Goal: Complete application form: Complete application form

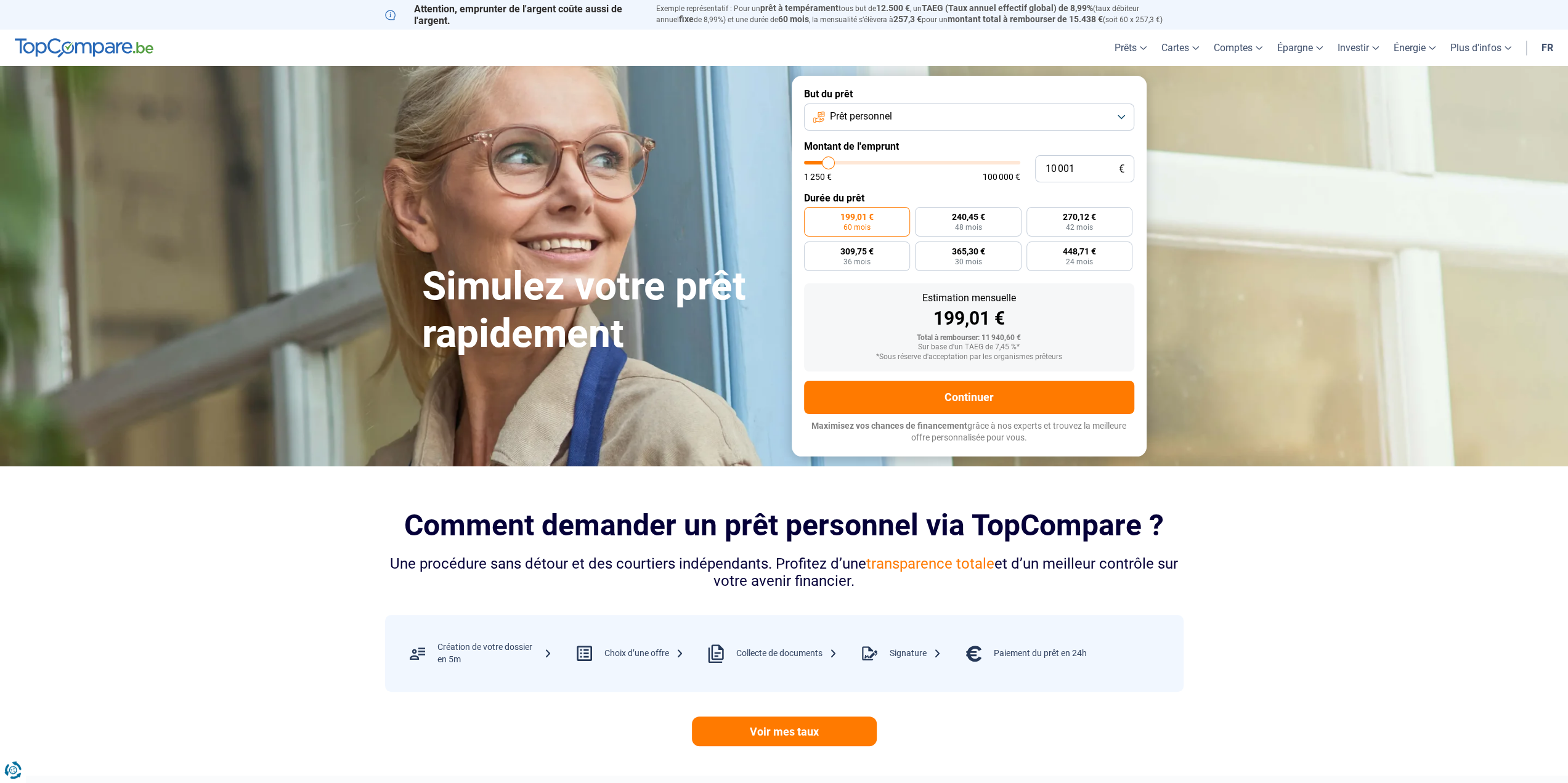
type input "11 750"
type input "11750"
type input "15 000"
type input "15000"
type input "18 250"
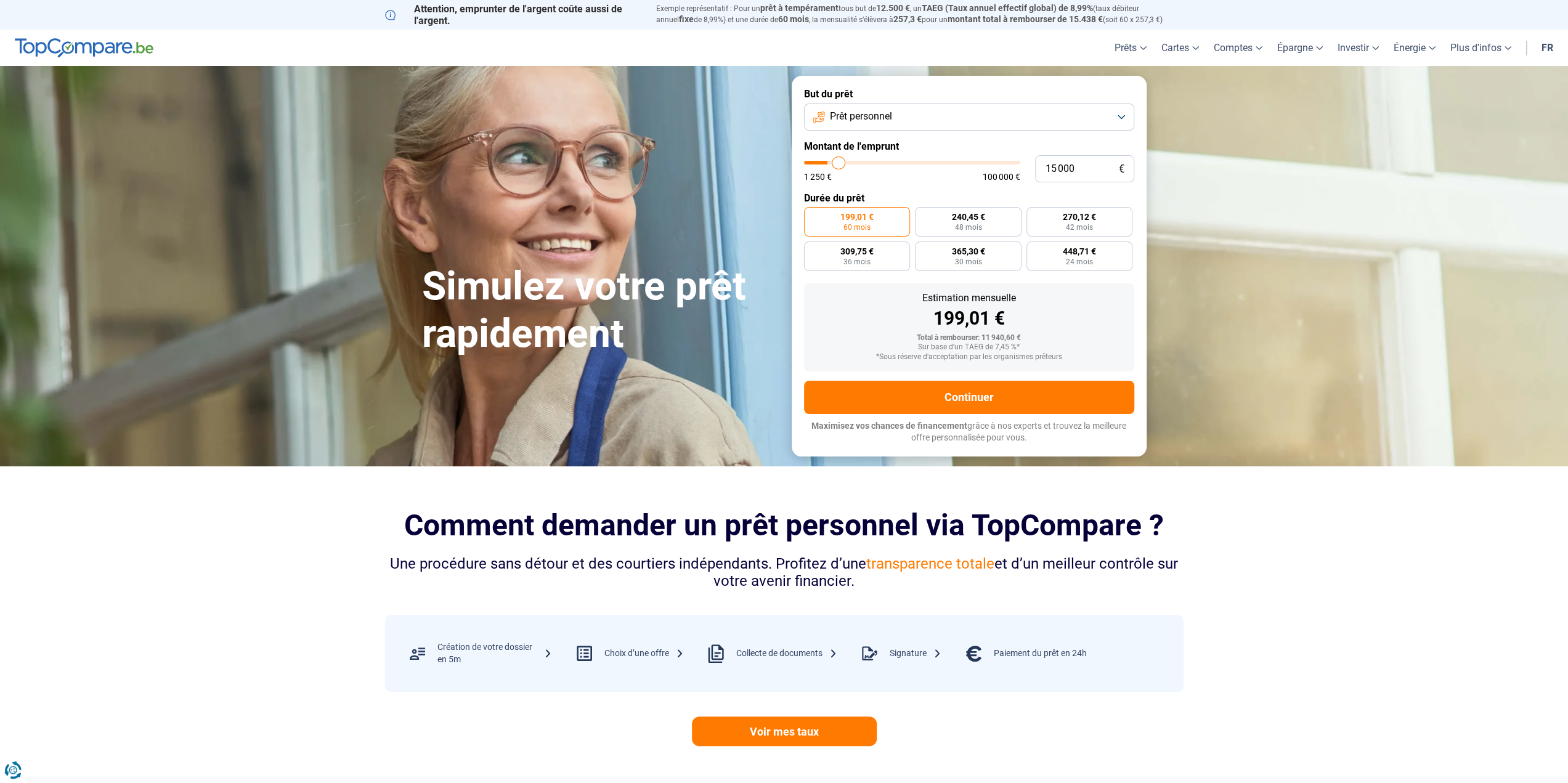
type input "18250"
type input "21 500"
type input "21500"
type input "25 500"
type input "25500"
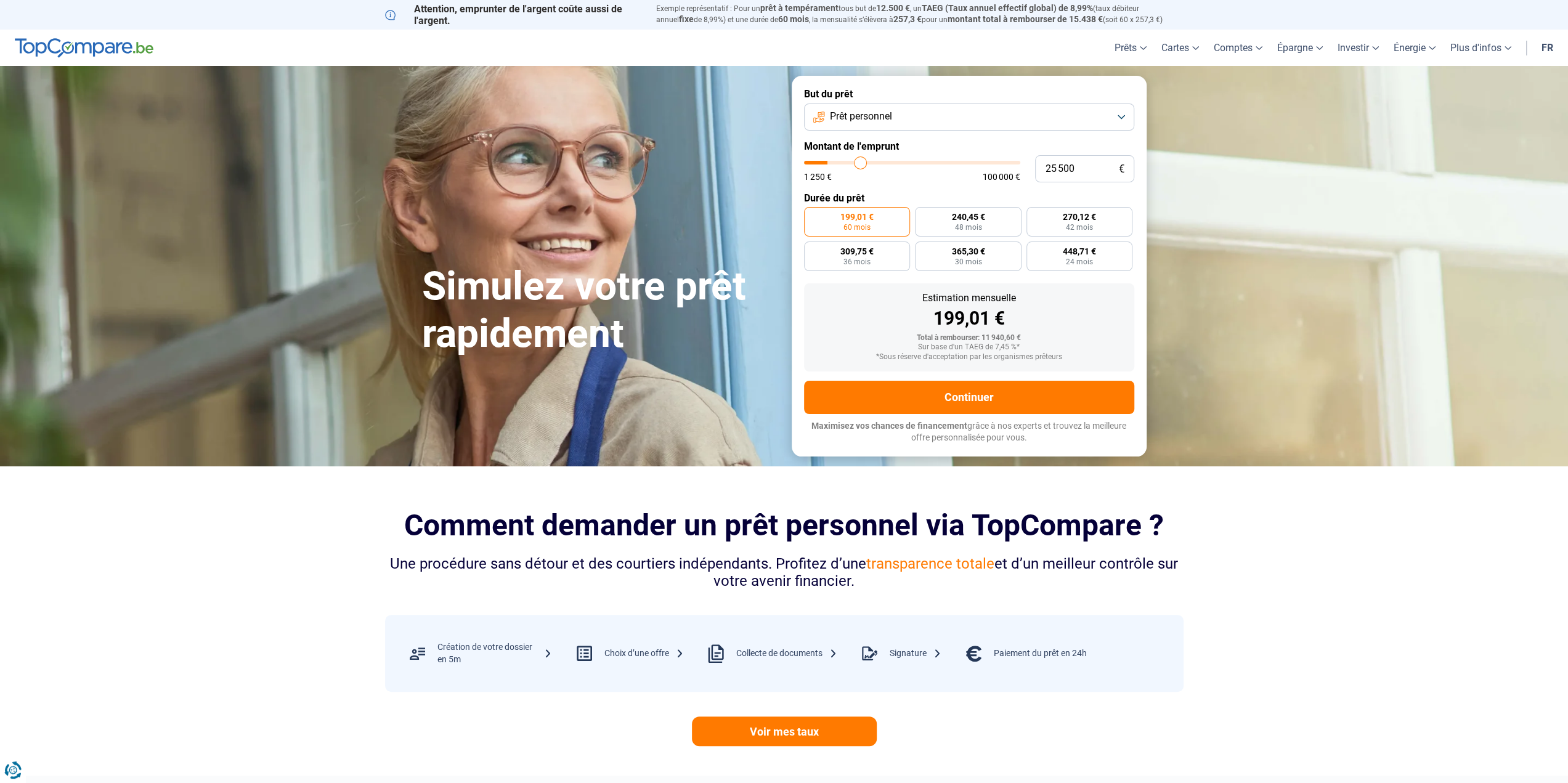
type input "29 250"
type input "29250"
type input "35 250"
type input "35250"
type input "37 250"
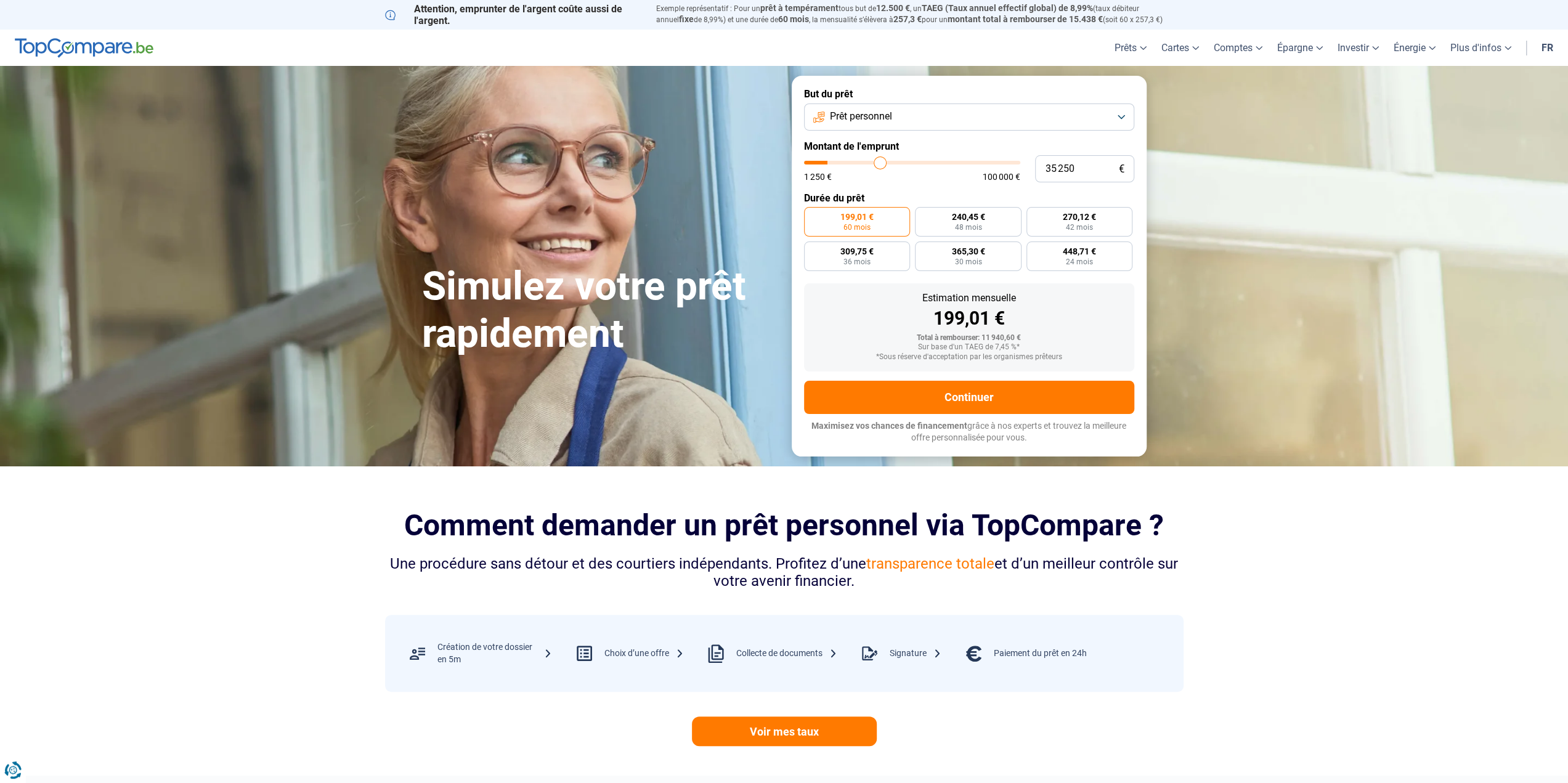
type input "37250"
type input "37 750"
type input "37750"
type input "38 250"
type input "38250"
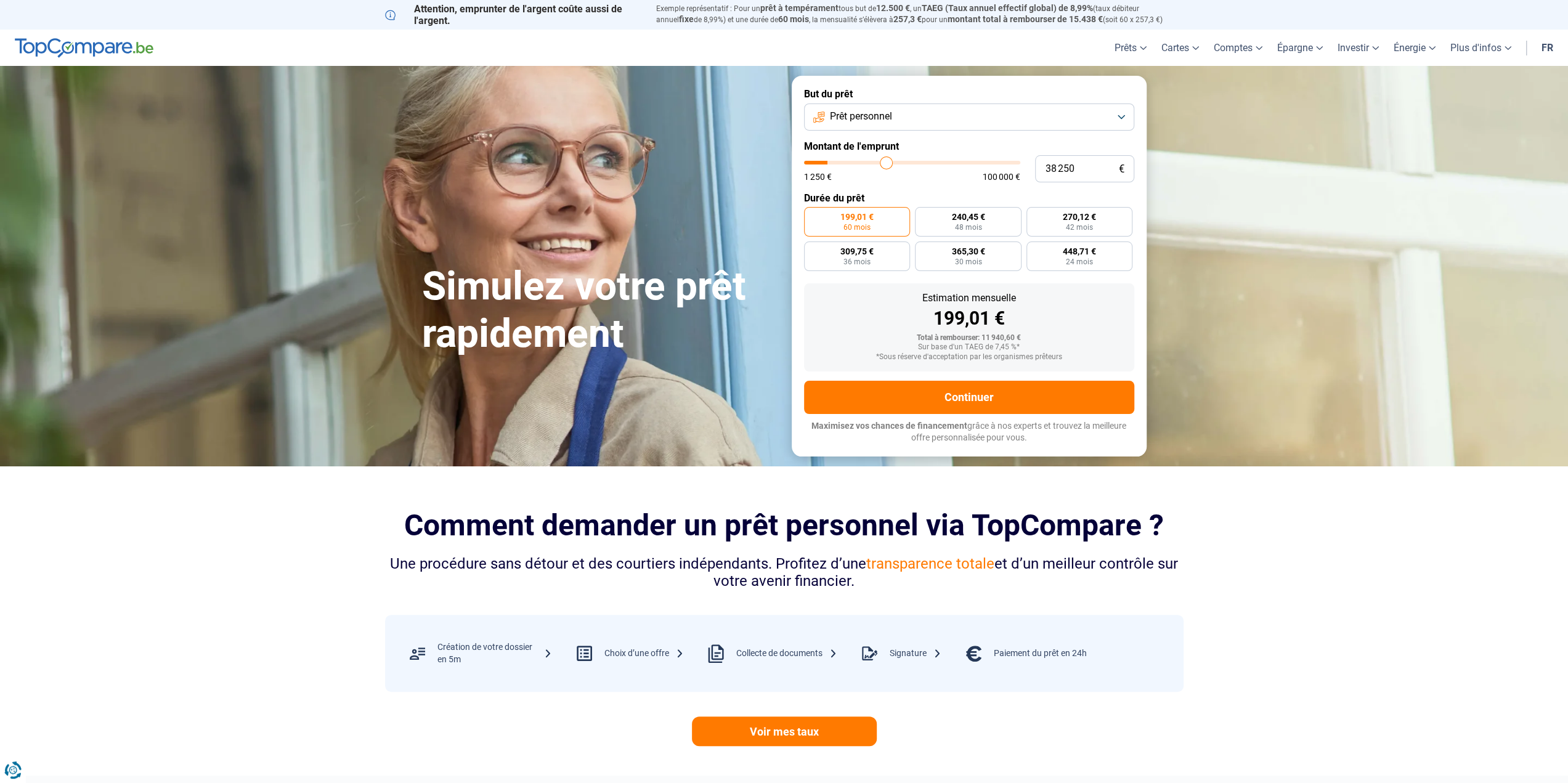
type input "38 500"
type input "38500"
type input "39 500"
type input "39500"
type input "40 250"
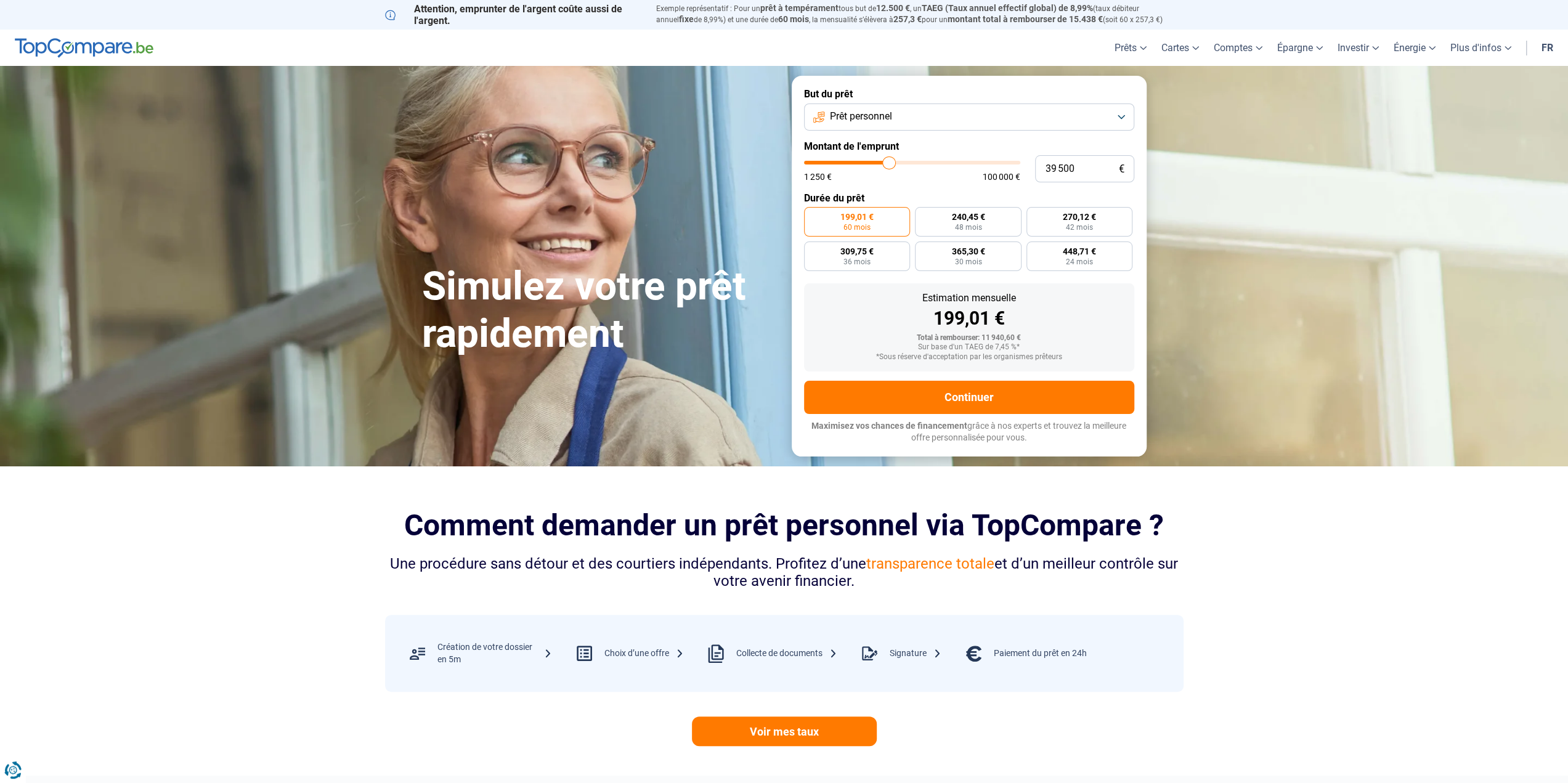
type input "40250"
type input "41 000"
type input "41000"
type input "42 250"
type input "42250"
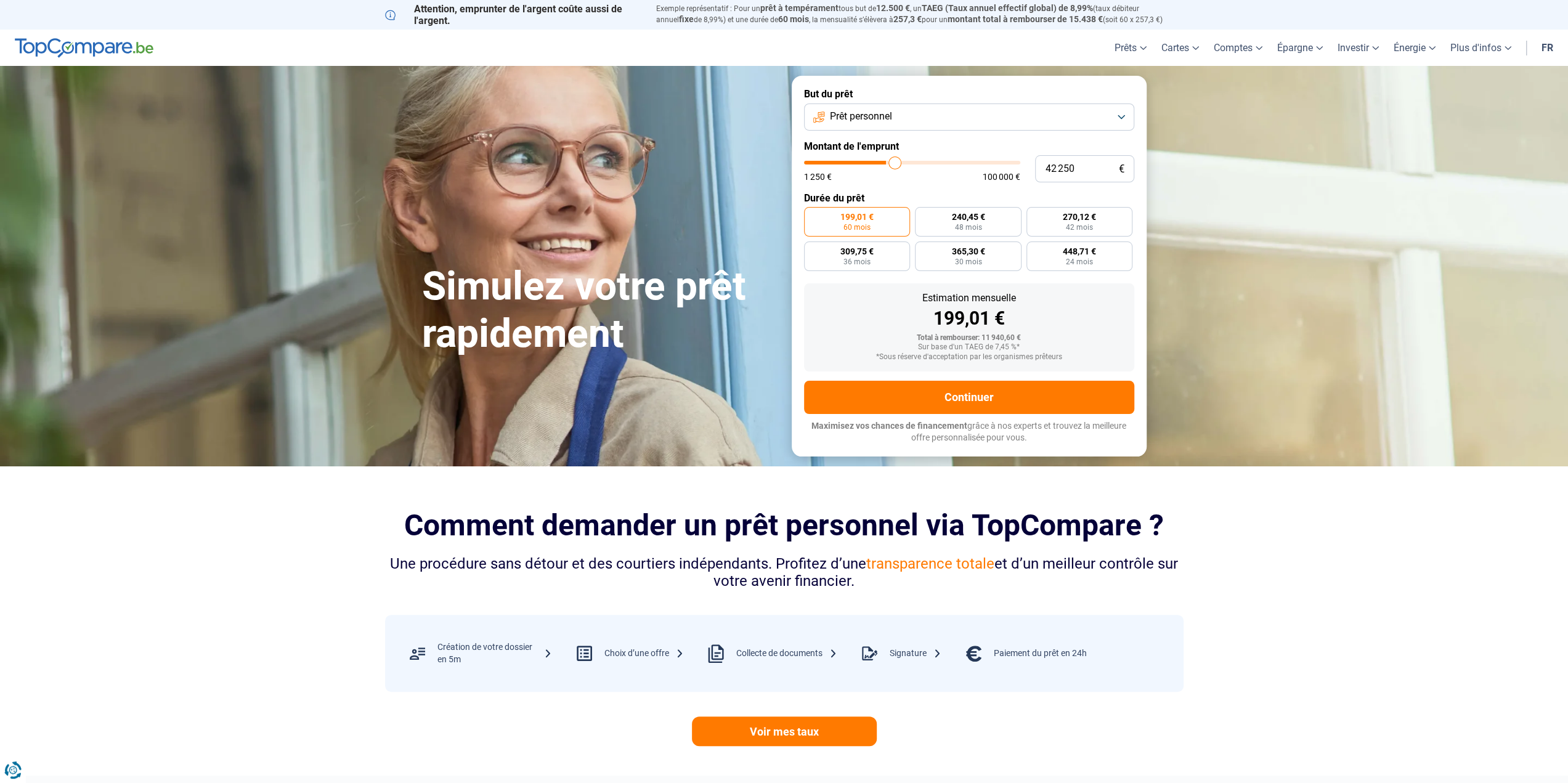
type input "44 500"
type input "44500"
type input "46 750"
type input "46750"
type input "49 250"
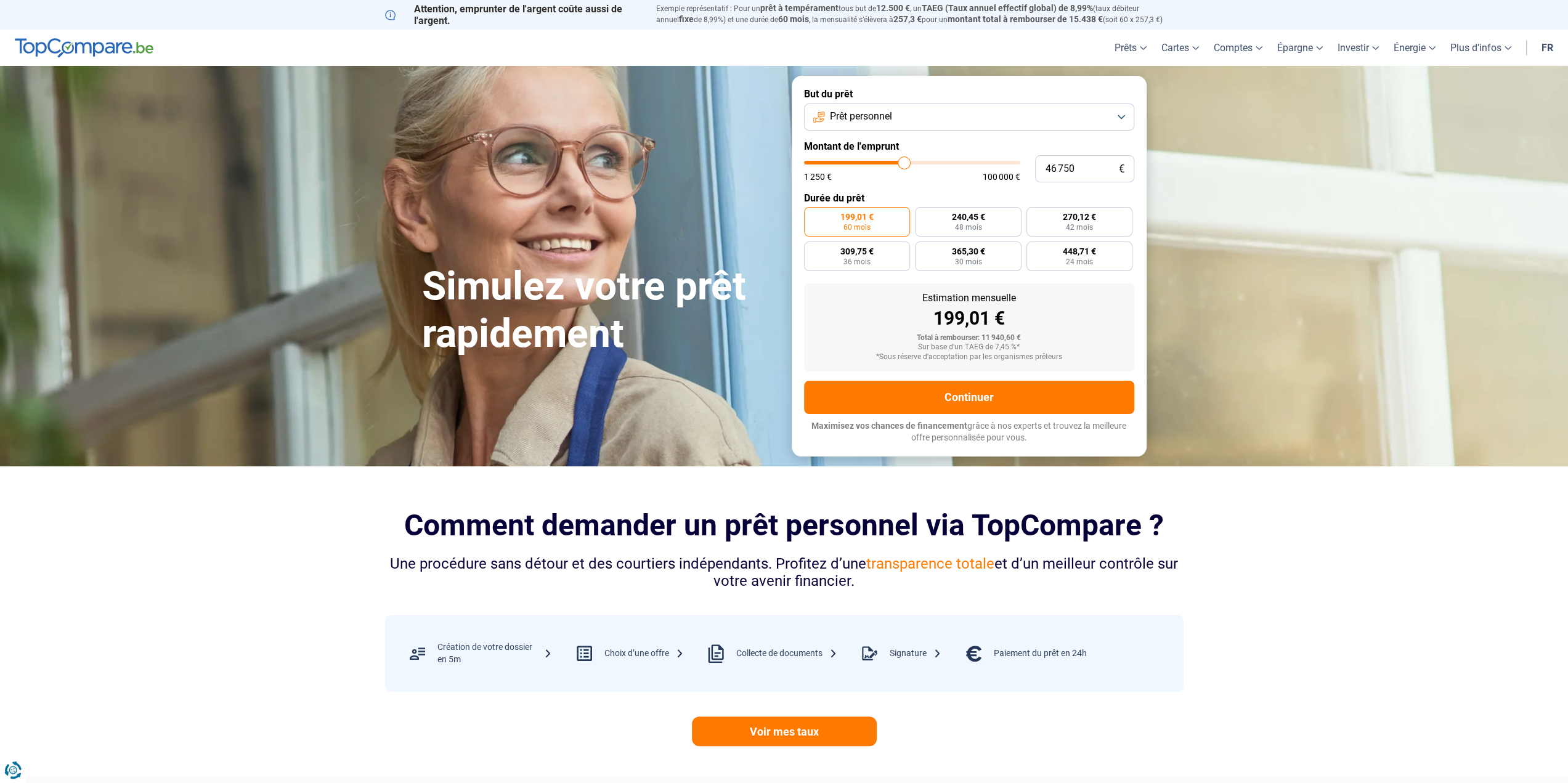
type input "49250"
type input "51 000"
type input "51000"
type input "53 750"
type input "53750"
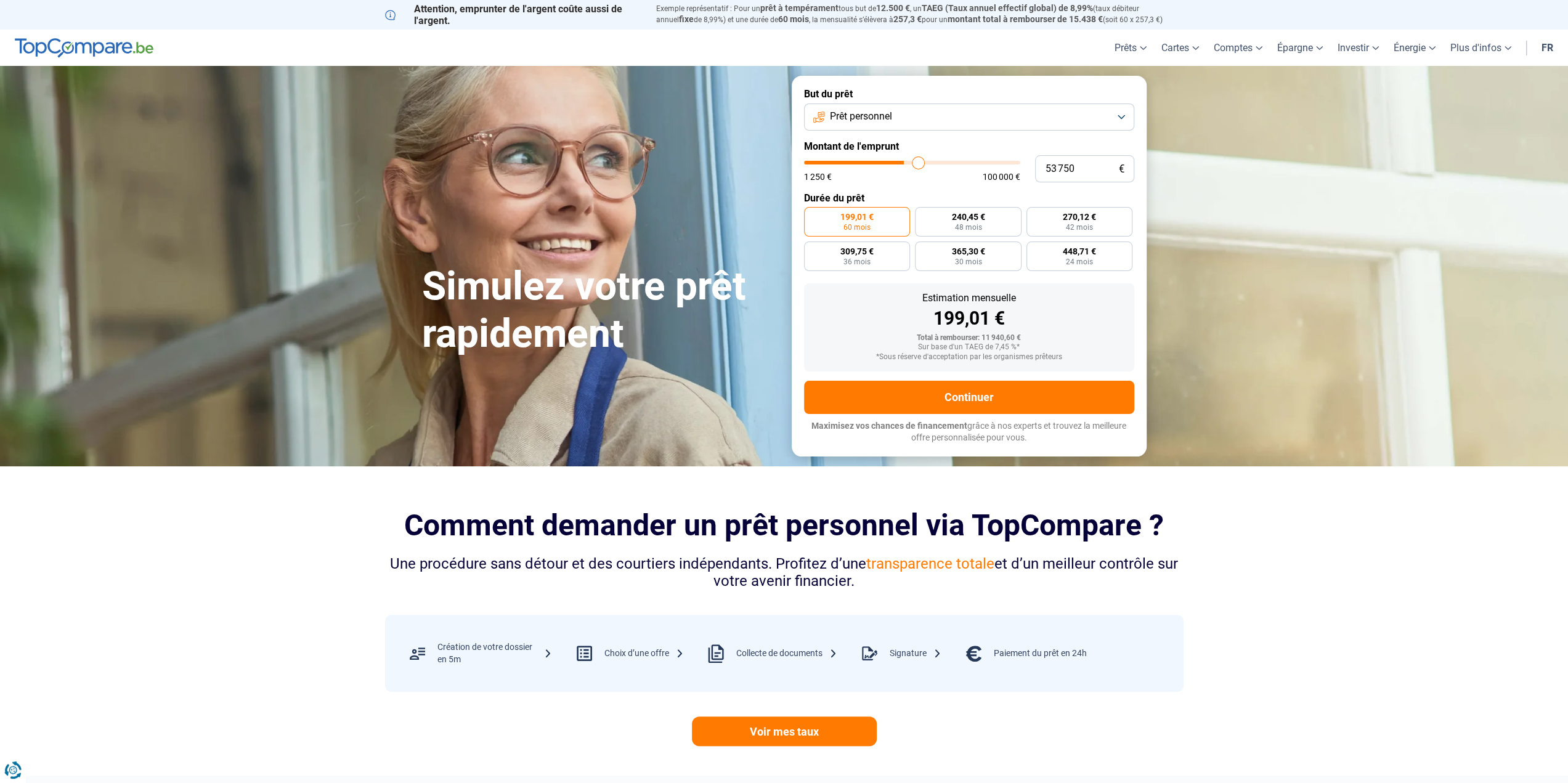
type input "55 250"
type input "55250"
type input "56 000"
type input "56000"
type input "56 500"
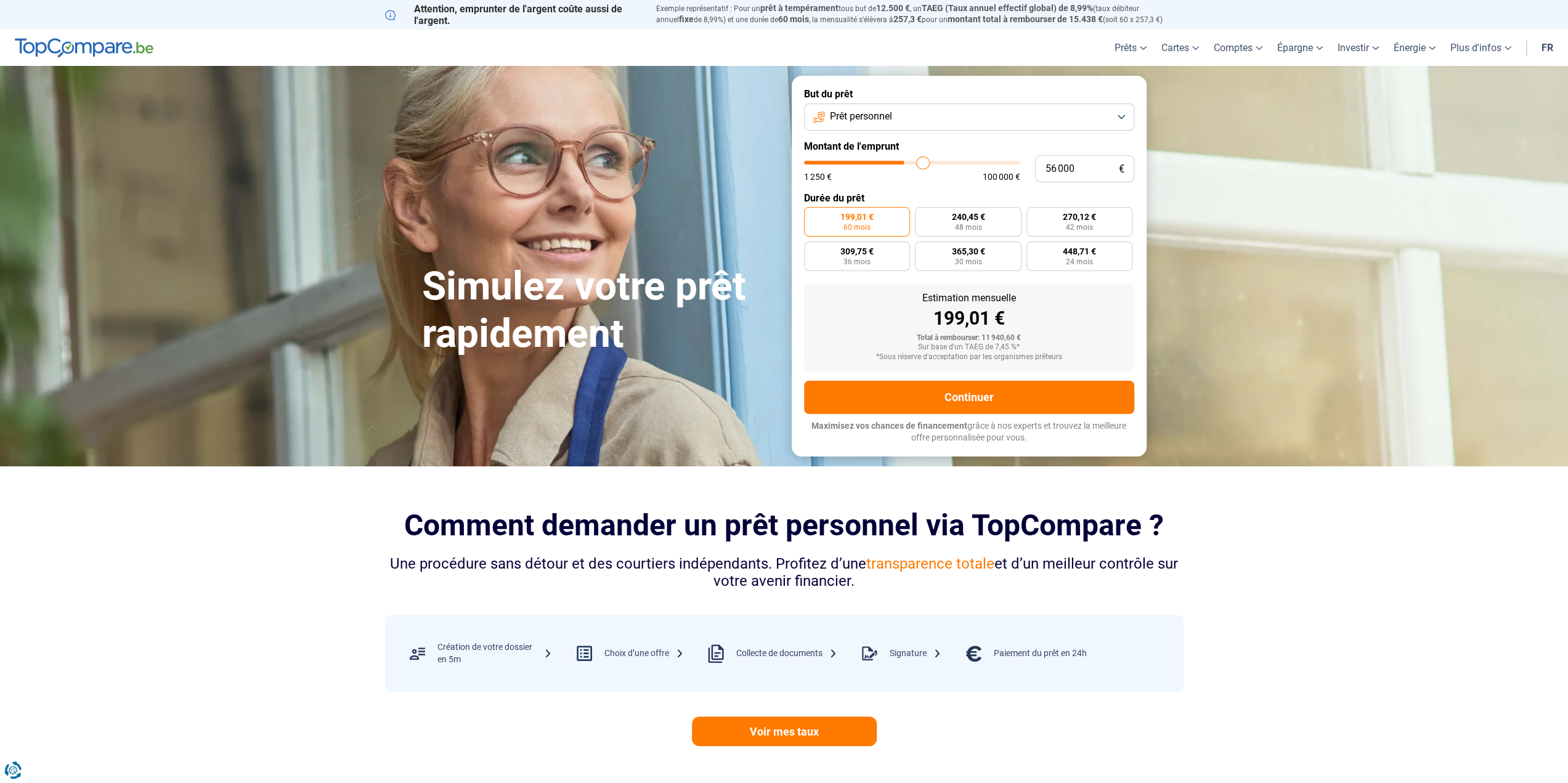
type input "56500"
type input "56 750"
type input "56750"
type input "57 500"
type input "57500"
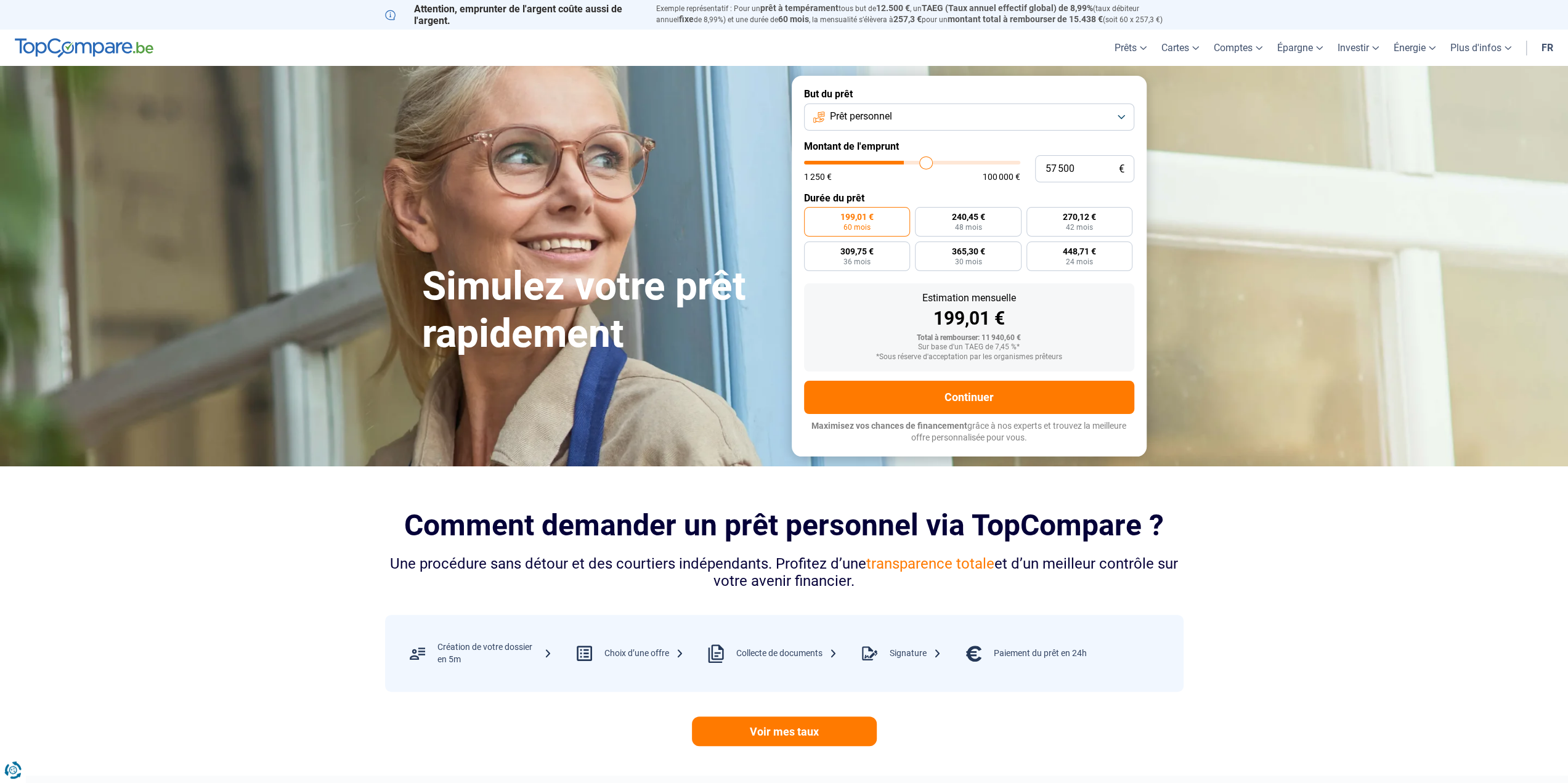
type input "57 750"
type input "57750"
type input "58 000"
type input "58000"
type input "58 250"
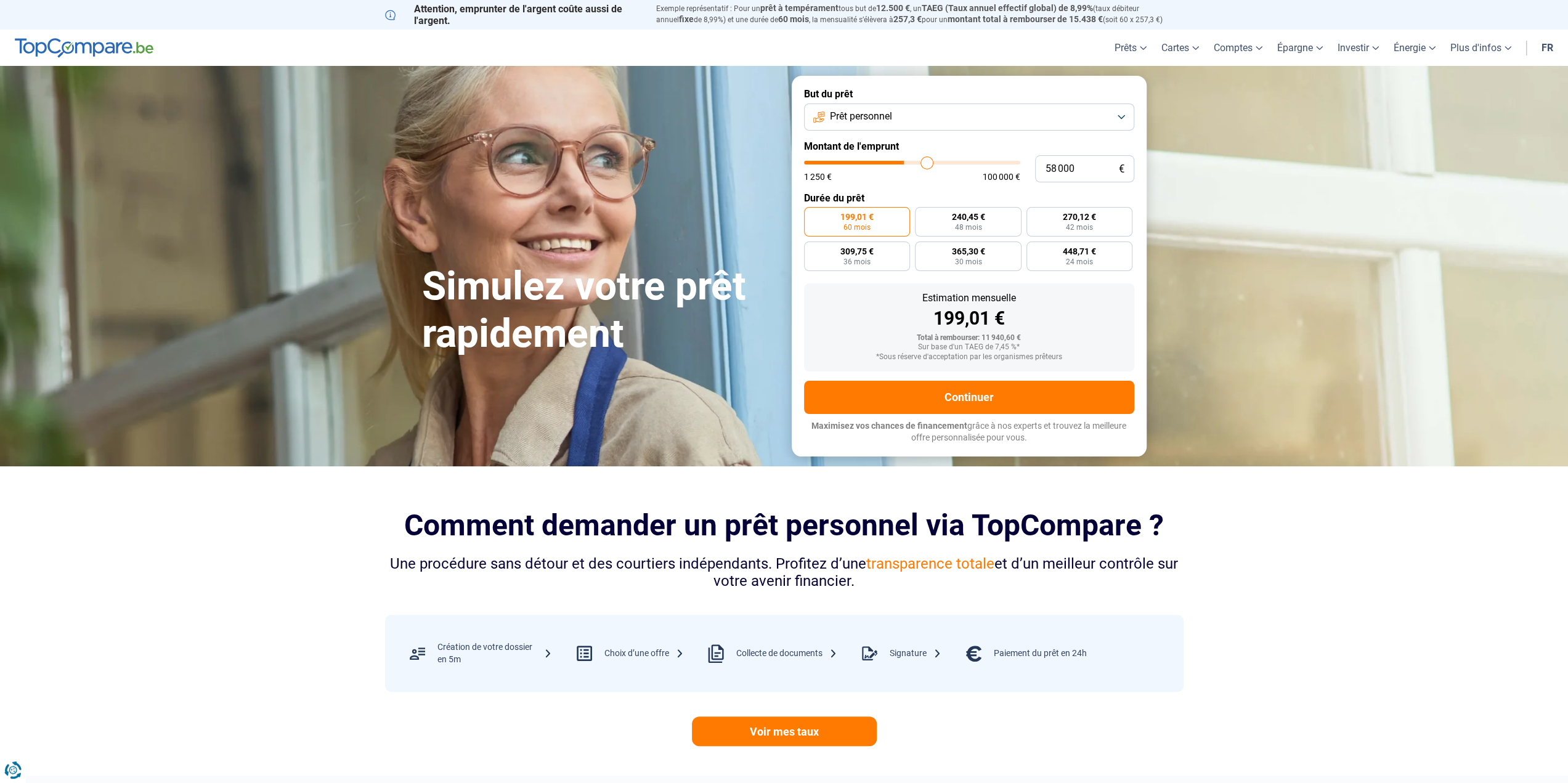
type input "58250"
type input "57 750"
type input "57750"
type input "57 250"
type input "57250"
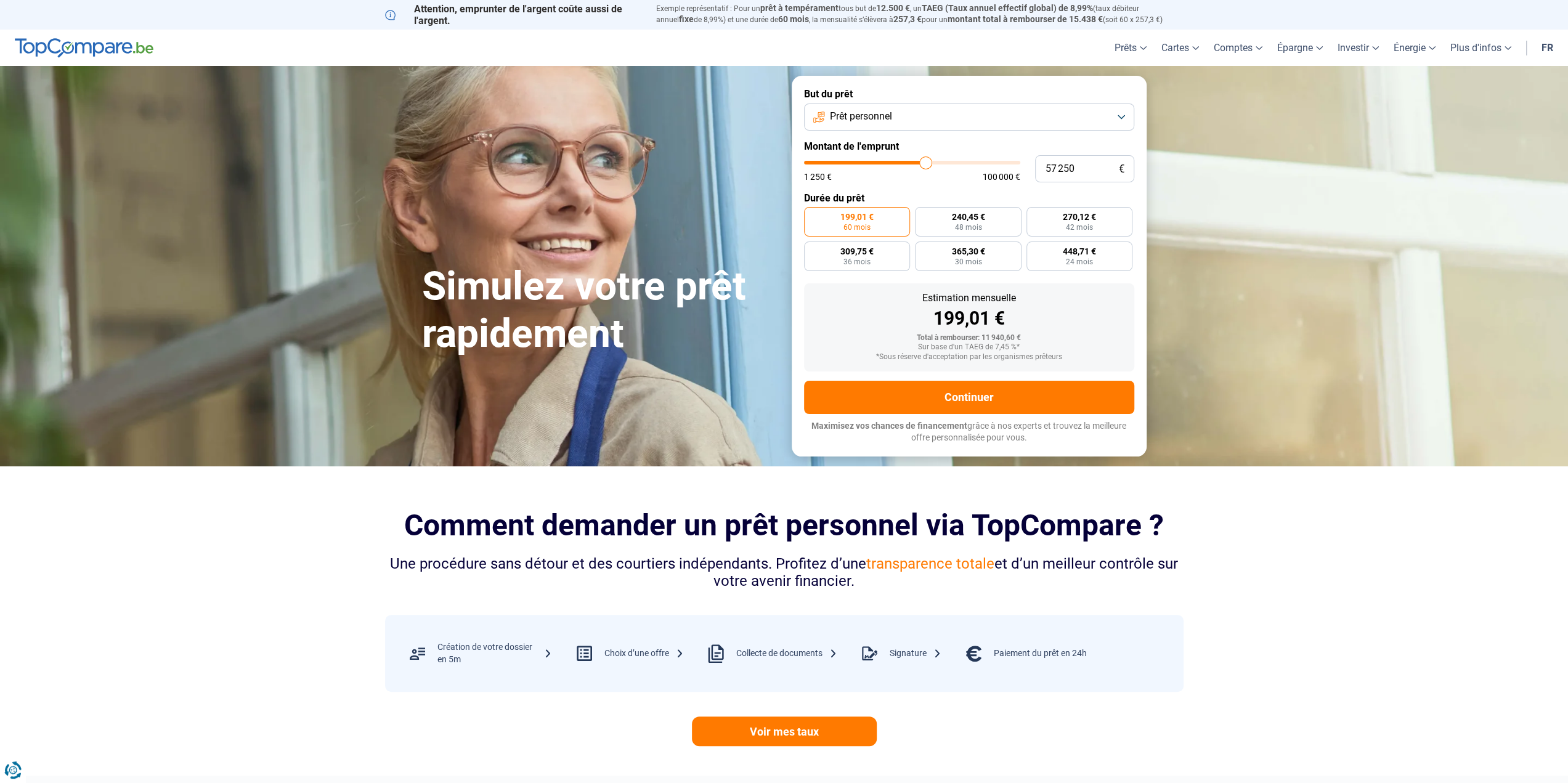
type input "56 750"
type input "56750"
type input "55 250"
type input "55250"
type input "54 000"
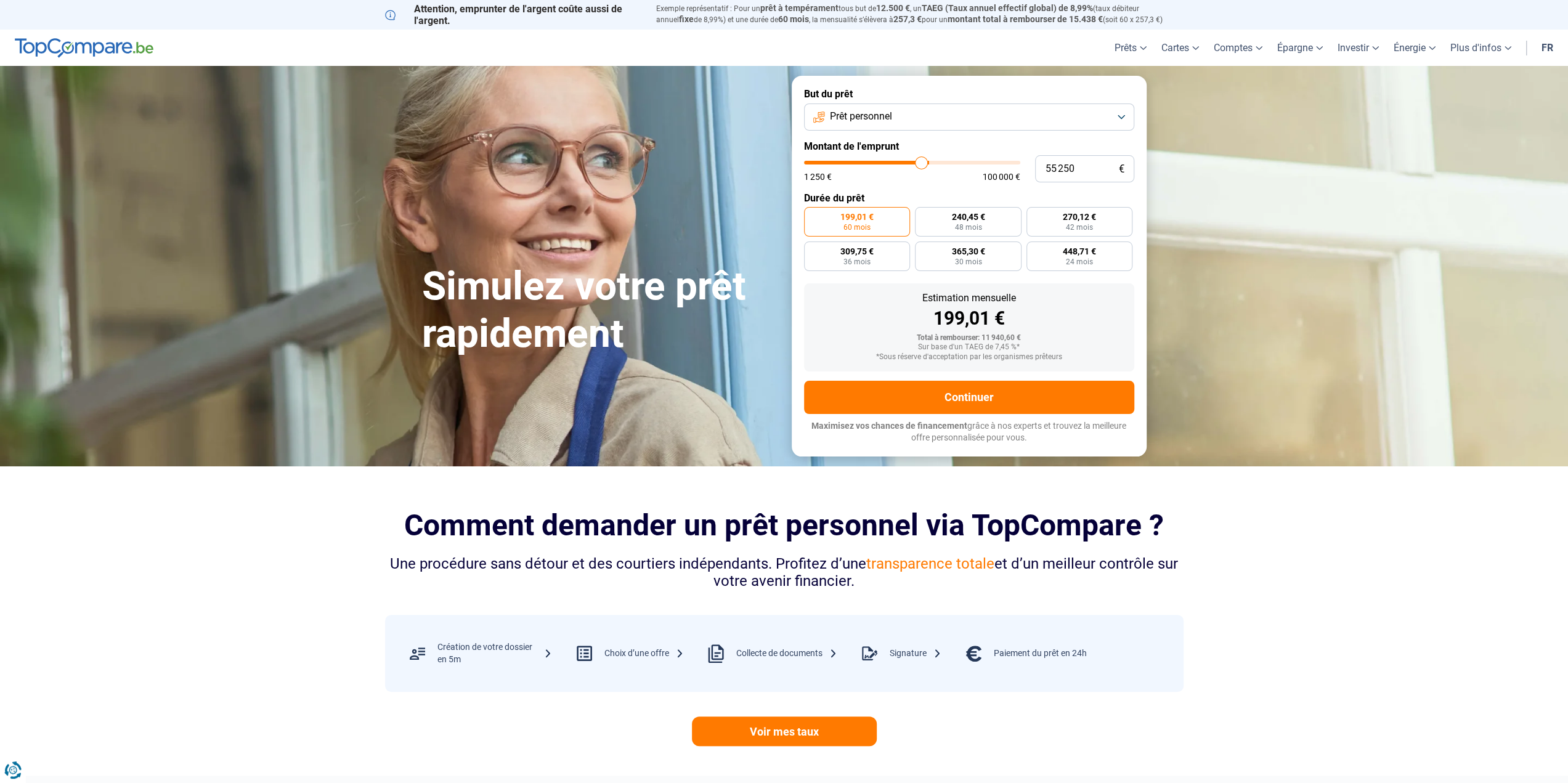
type input "54000"
type input "51 500"
type input "51500"
type input "48 500"
type input "48500"
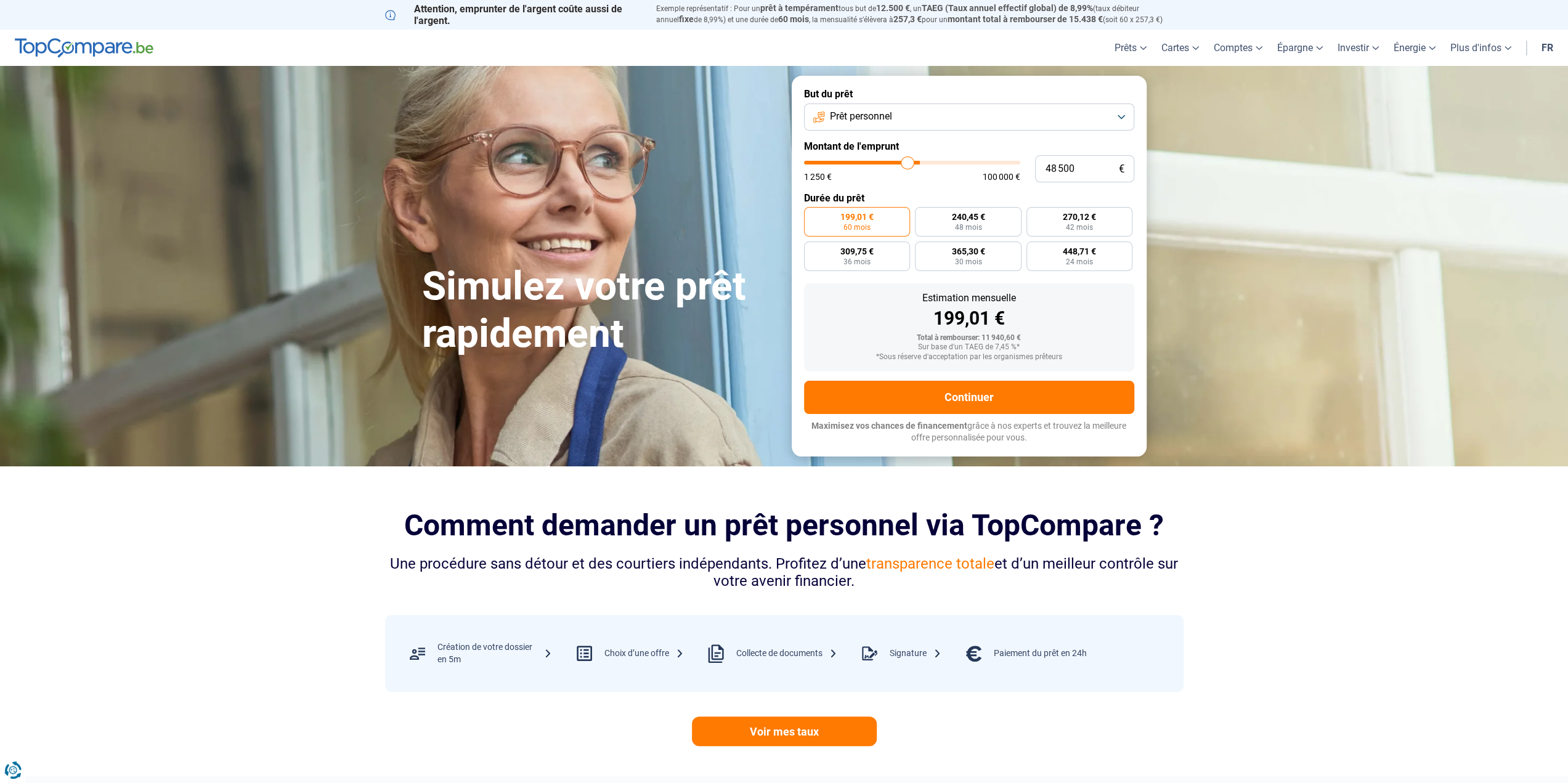
type input "44 750"
type input "44750"
type input "40 500"
type input "40500"
type input "38 250"
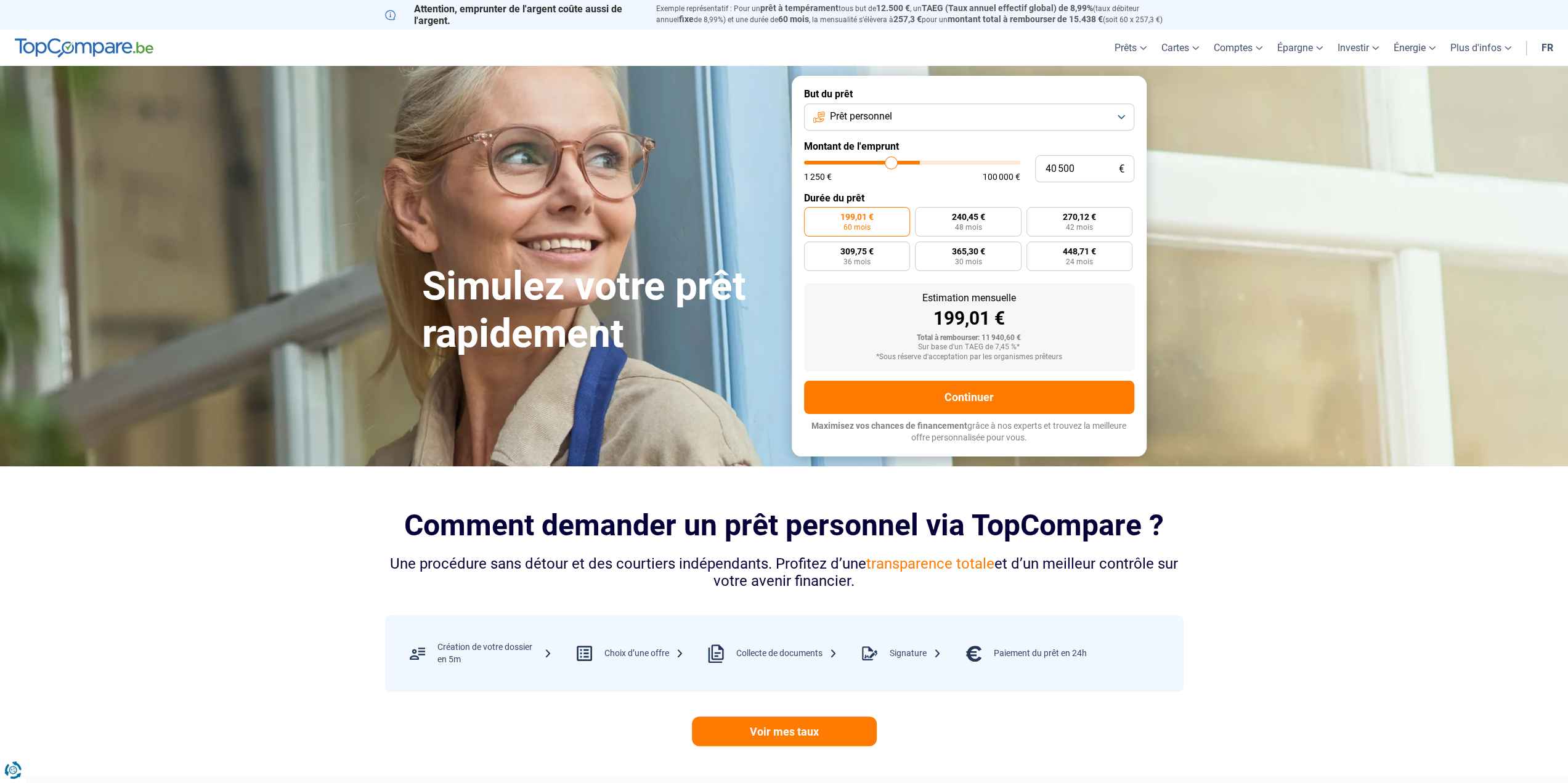
type input "38250"
type input "37 250"
type input "37250"
type input "34 500"
type input "34500"
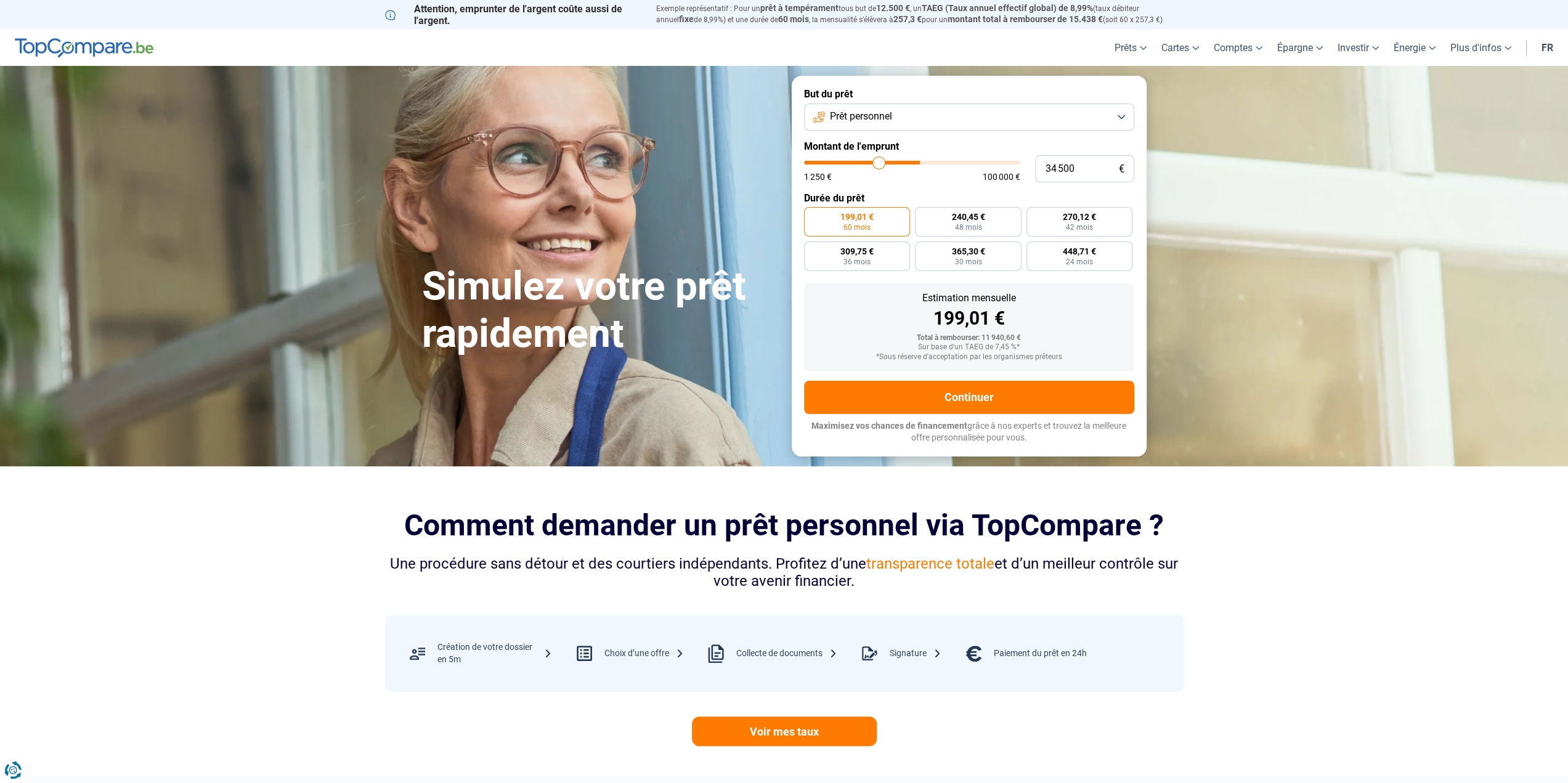
type input "32 750"
type input "32750"
type input "31 750"
type input "31750"
type input "31 000"
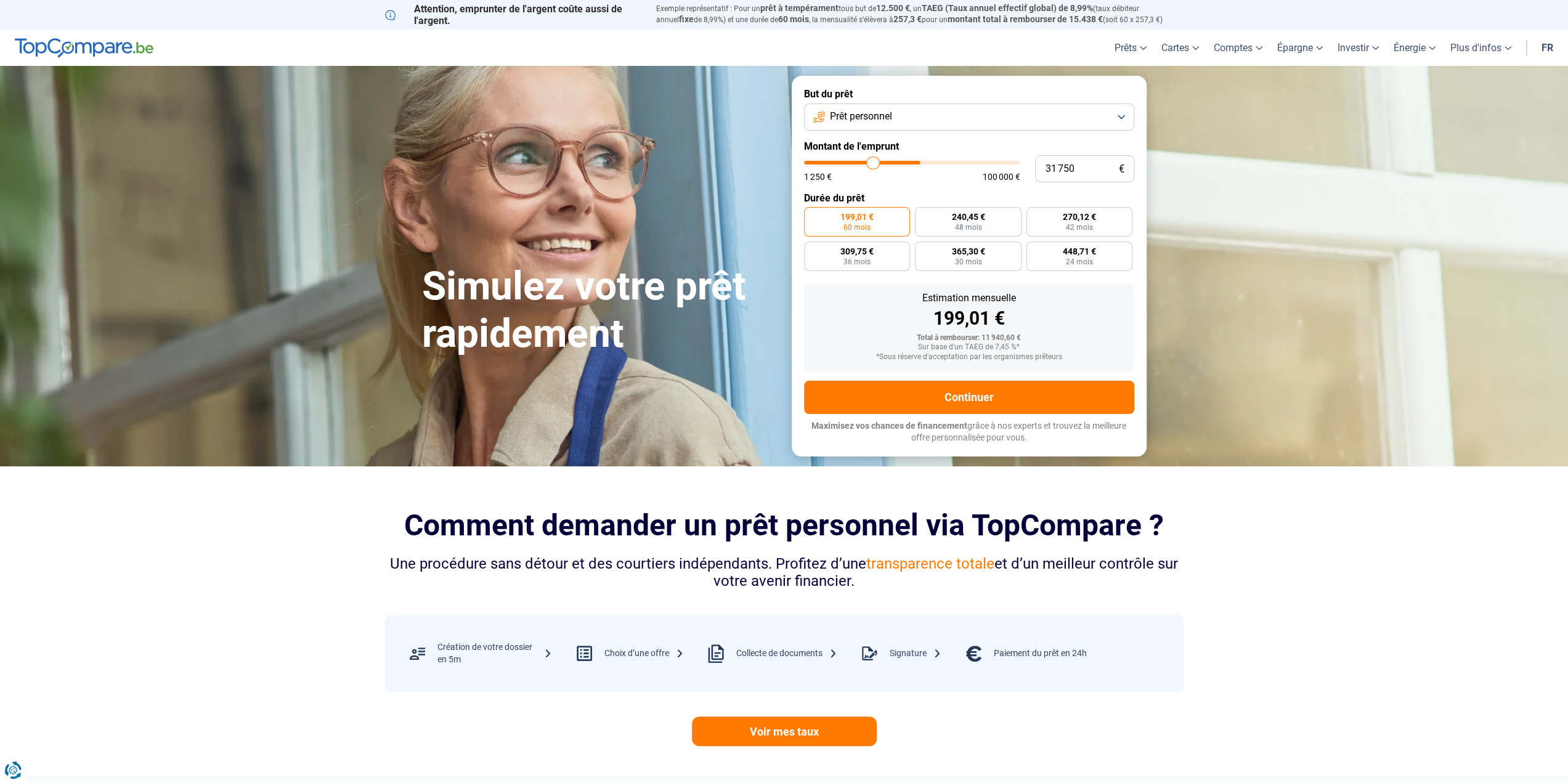
type input "31000"
type input "30 000"
type input "30000"
type input "29 500"
type input "29500"
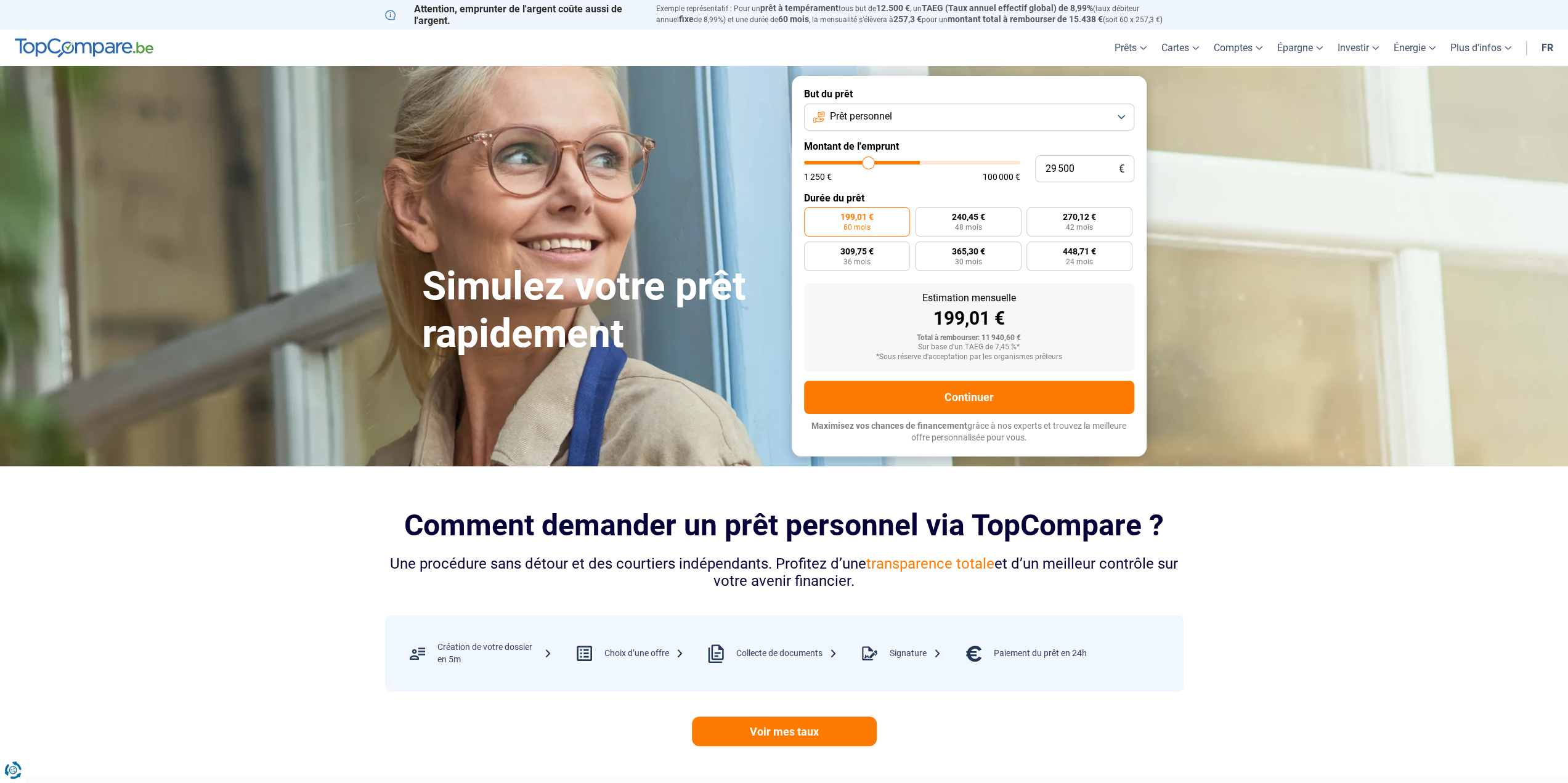
type input "28 500"
type input "28500"
type input "27 750"
type input "27750"
type input "26 500"
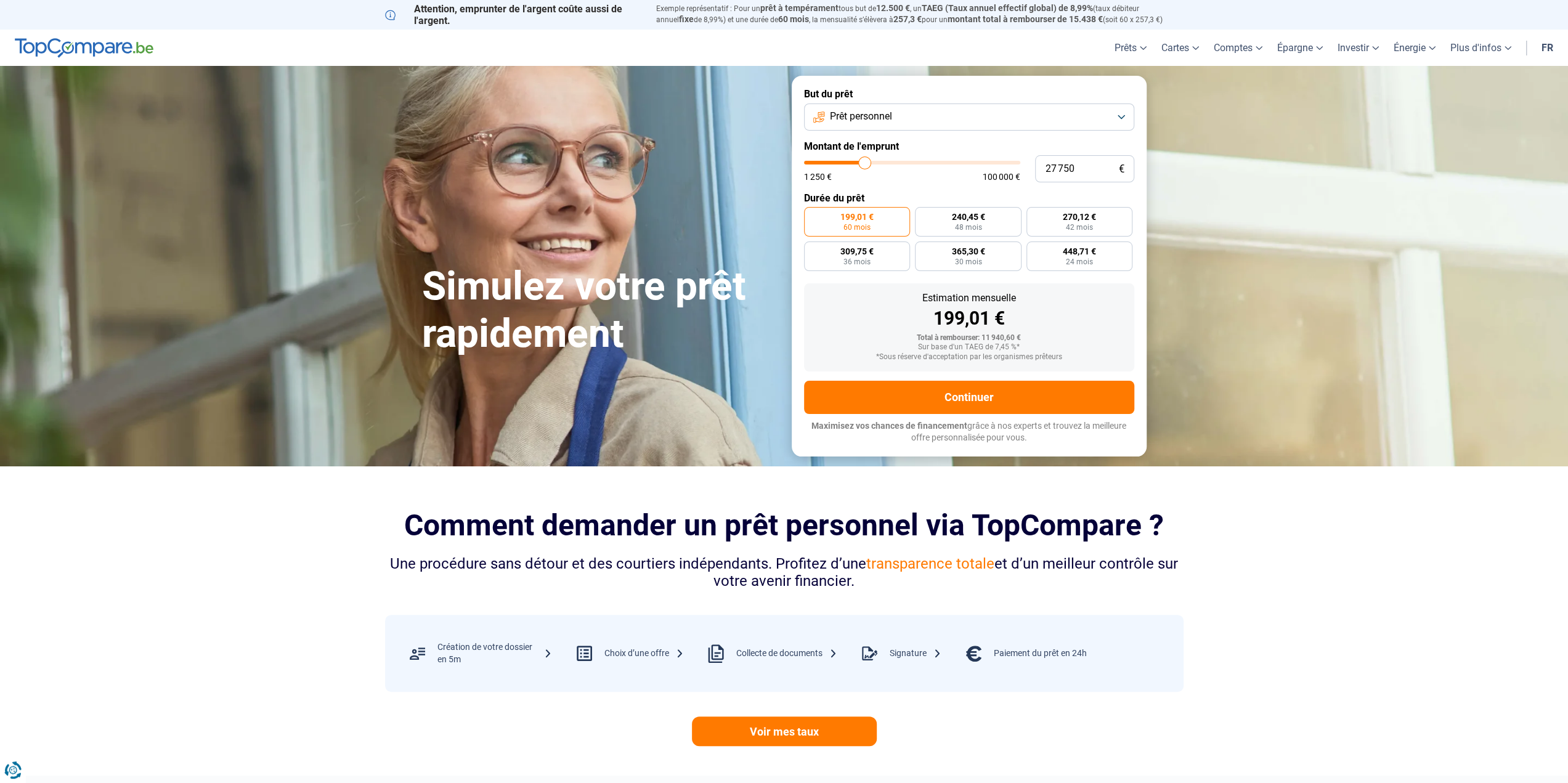
type input "26500"
type input "25 000"
type input "25000"
type input "22 750"
type input "22750"
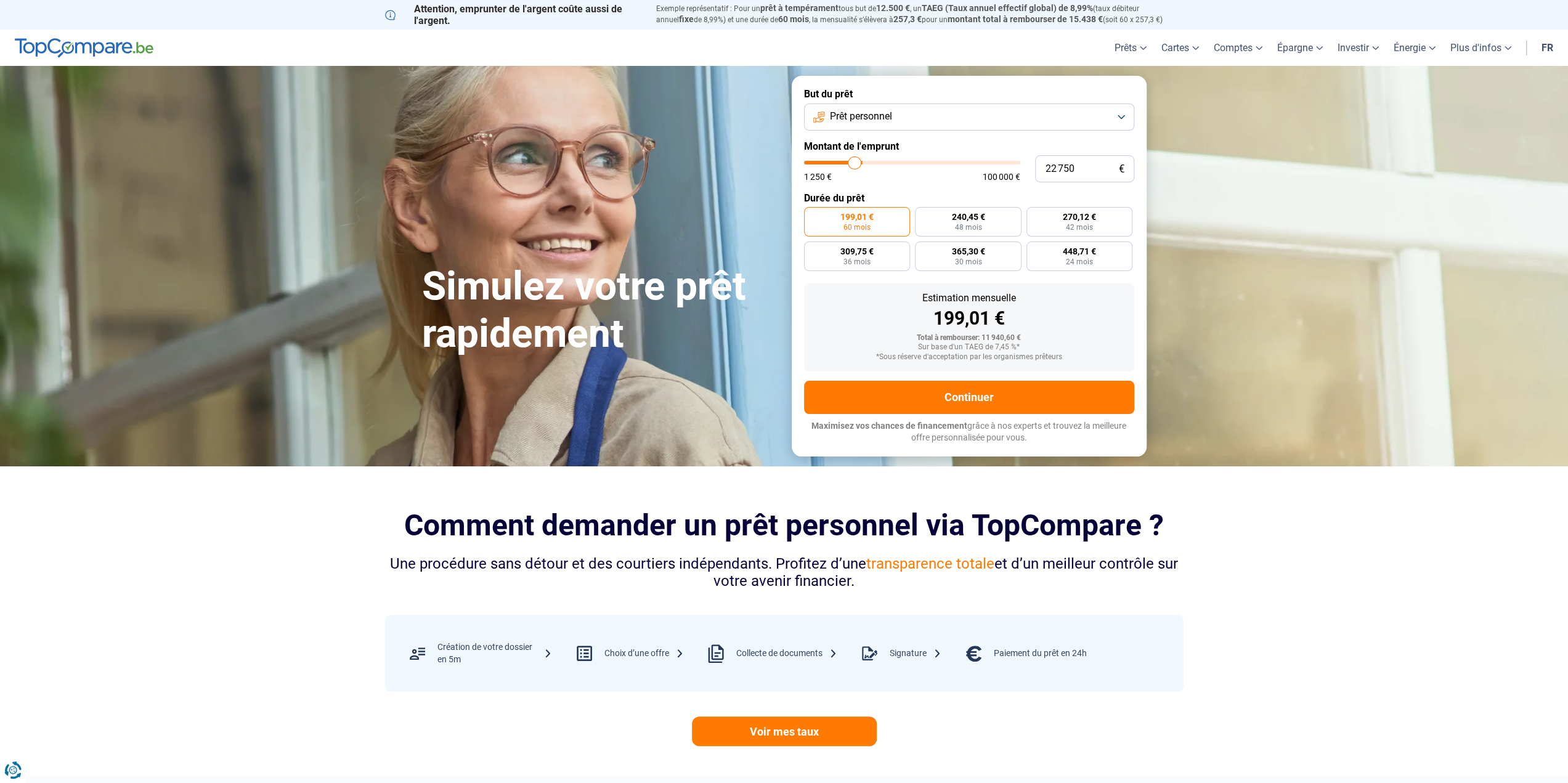
type input "21 000"
type input "21000"
type input "19 500"
type input "19500"
type input "19 250"
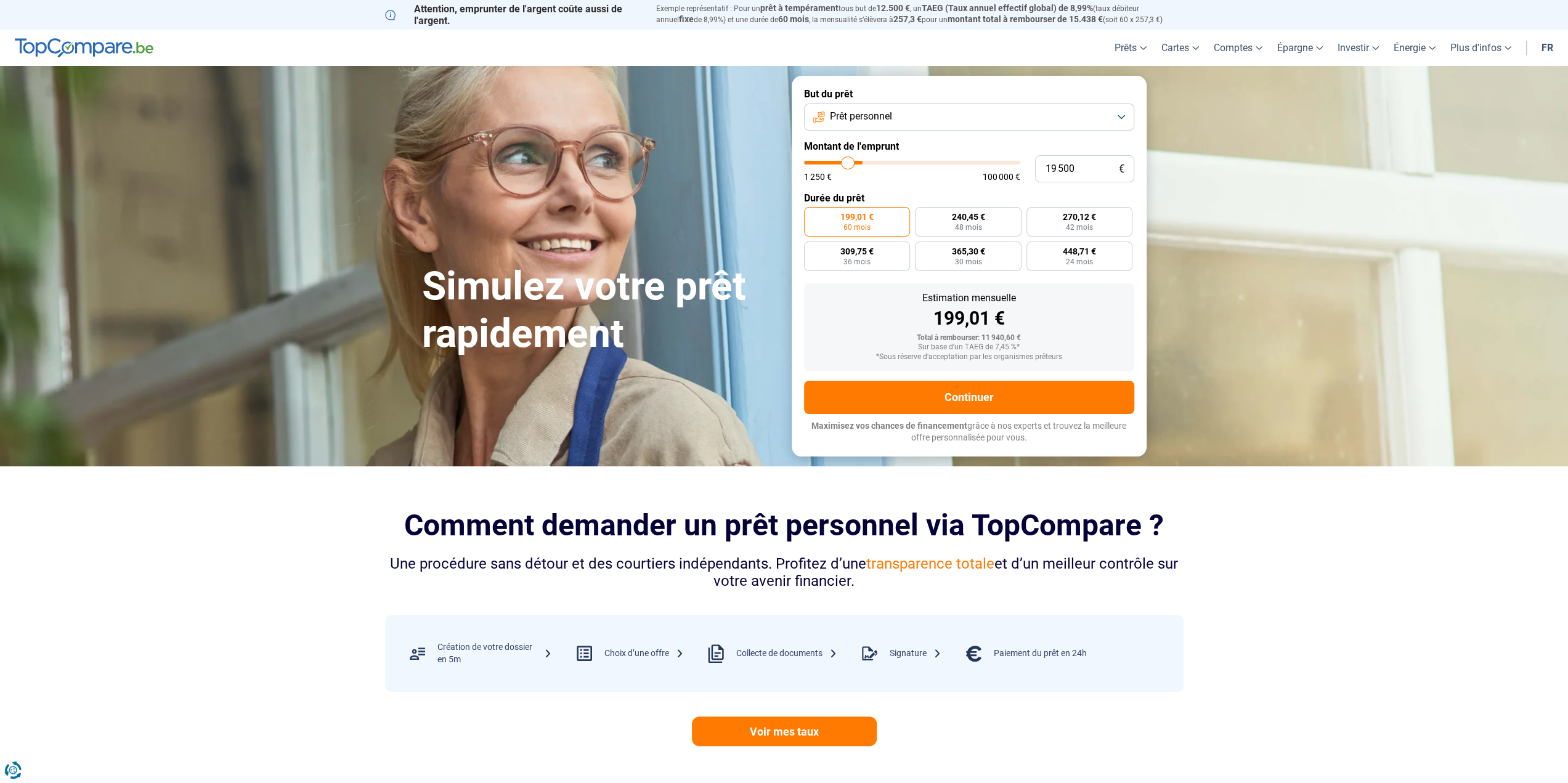
type input "19250"
type input "18 750"
type input "18750"
type input "18 250"
type input "18250"
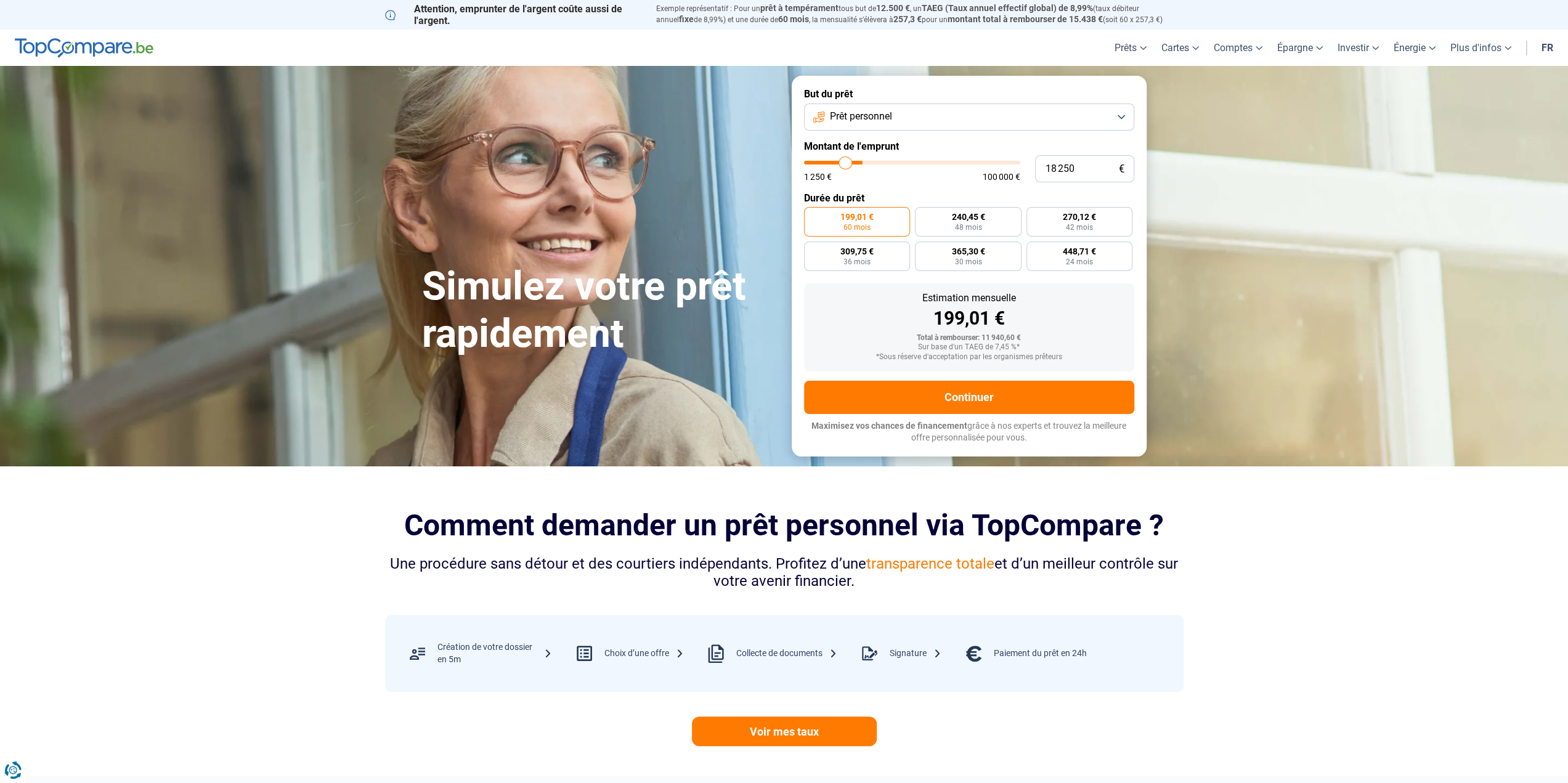
type input "18 000"
type input "18000"
type input "17 500"
type input "17500"
type input "17 250"
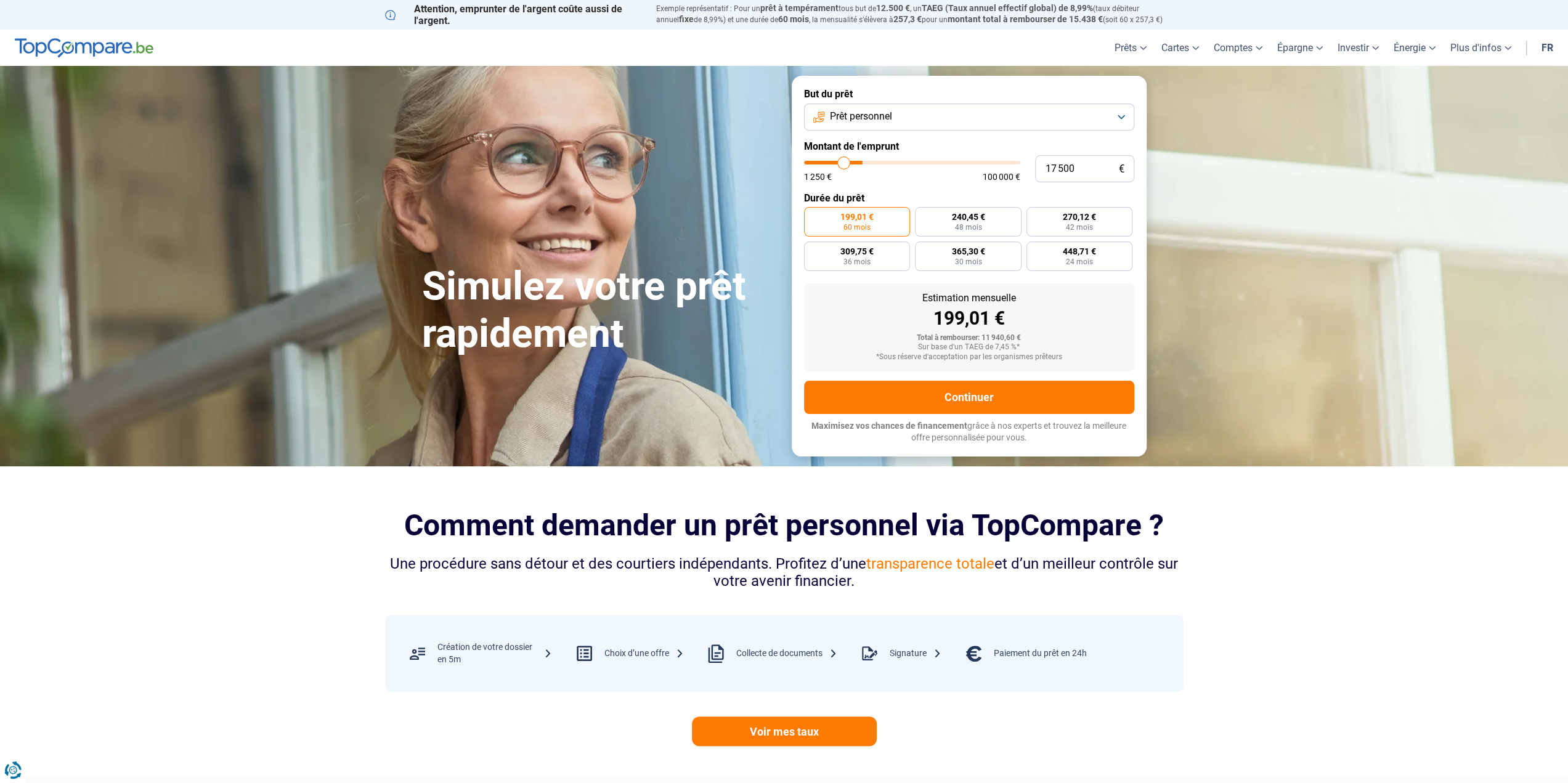
type input "17250"
type input "16 750"
type input "16750"
type input "15 750"
type input "15750"
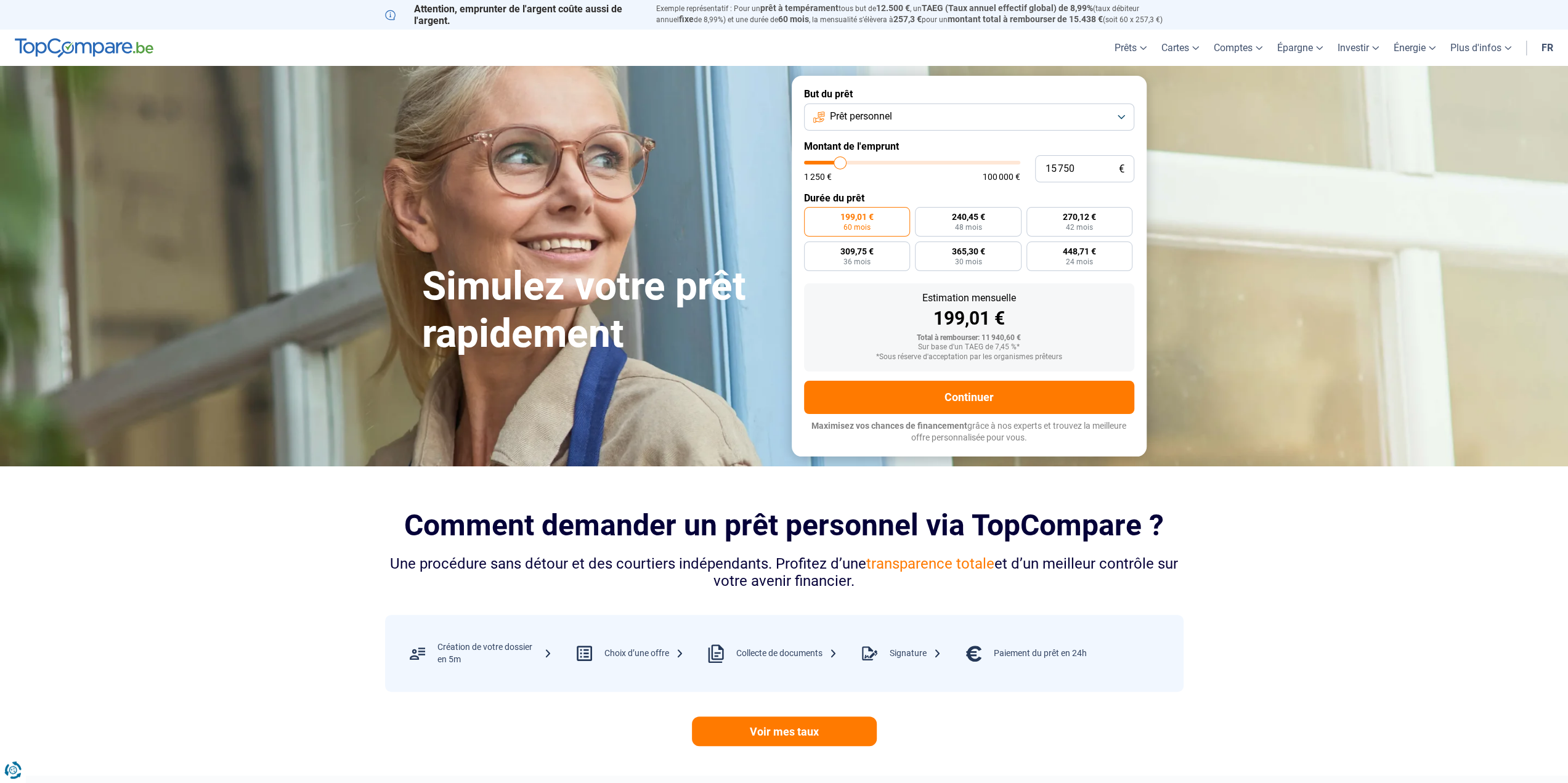
type input "15 250"
type input "15250"
type input "15 000"
type input "15000"
type input "15 250"
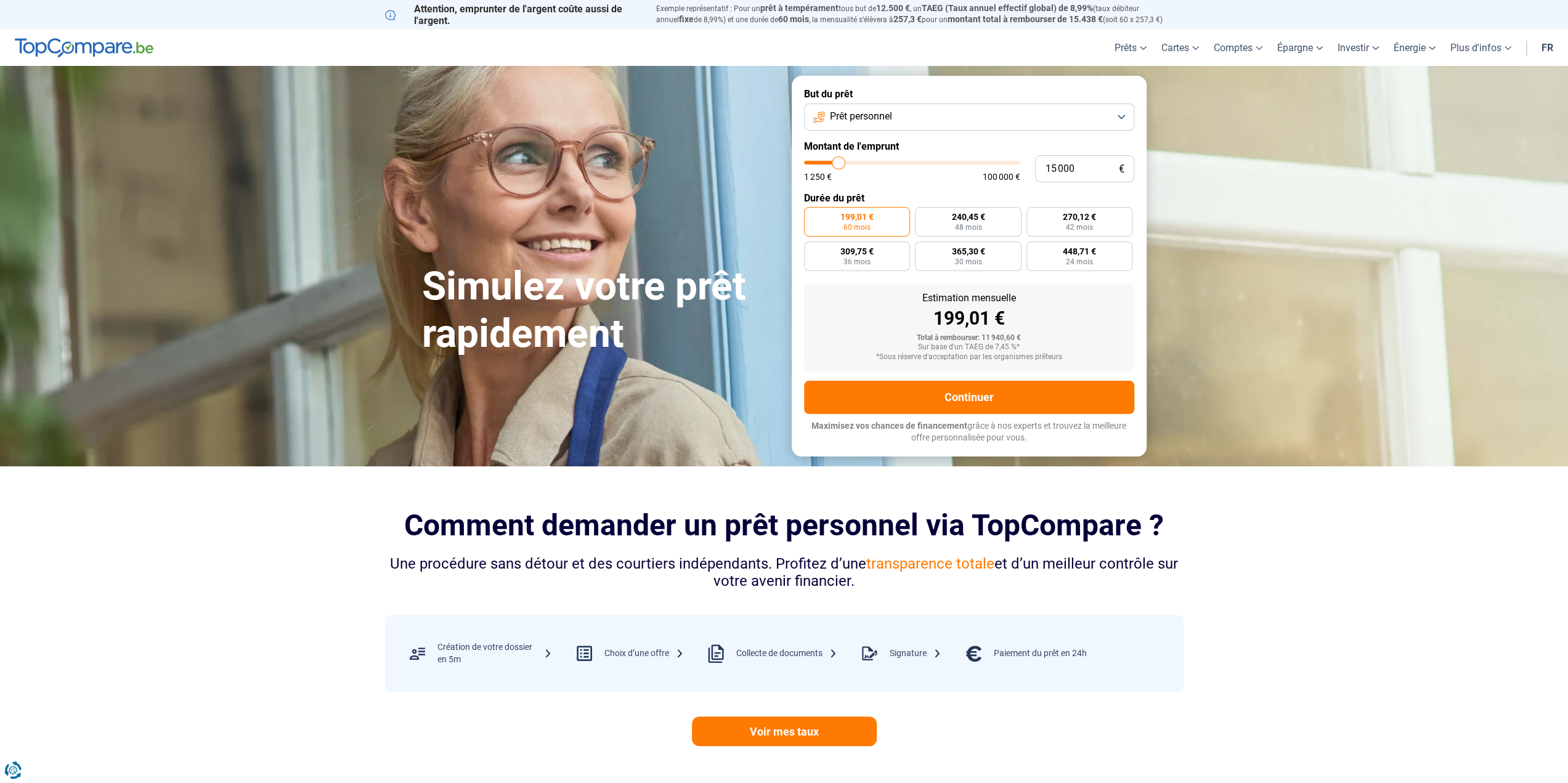
type input "15250"
type input "15 500"
type input "15500"
type input "16 000"
type input "16000"
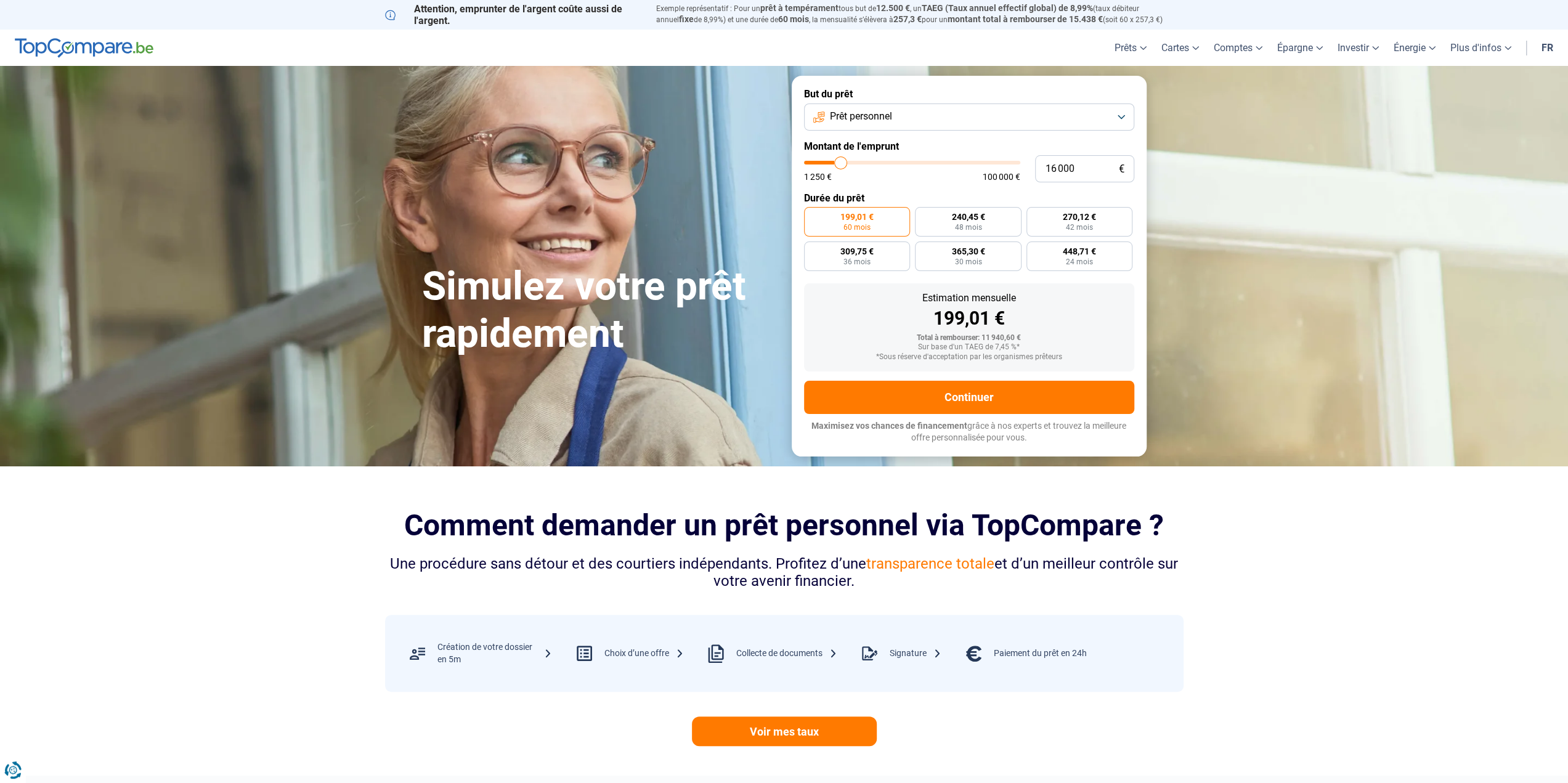
type input "16 500"
type input "16500"
type input "17 000"
type input "17000"
type input "17 250"
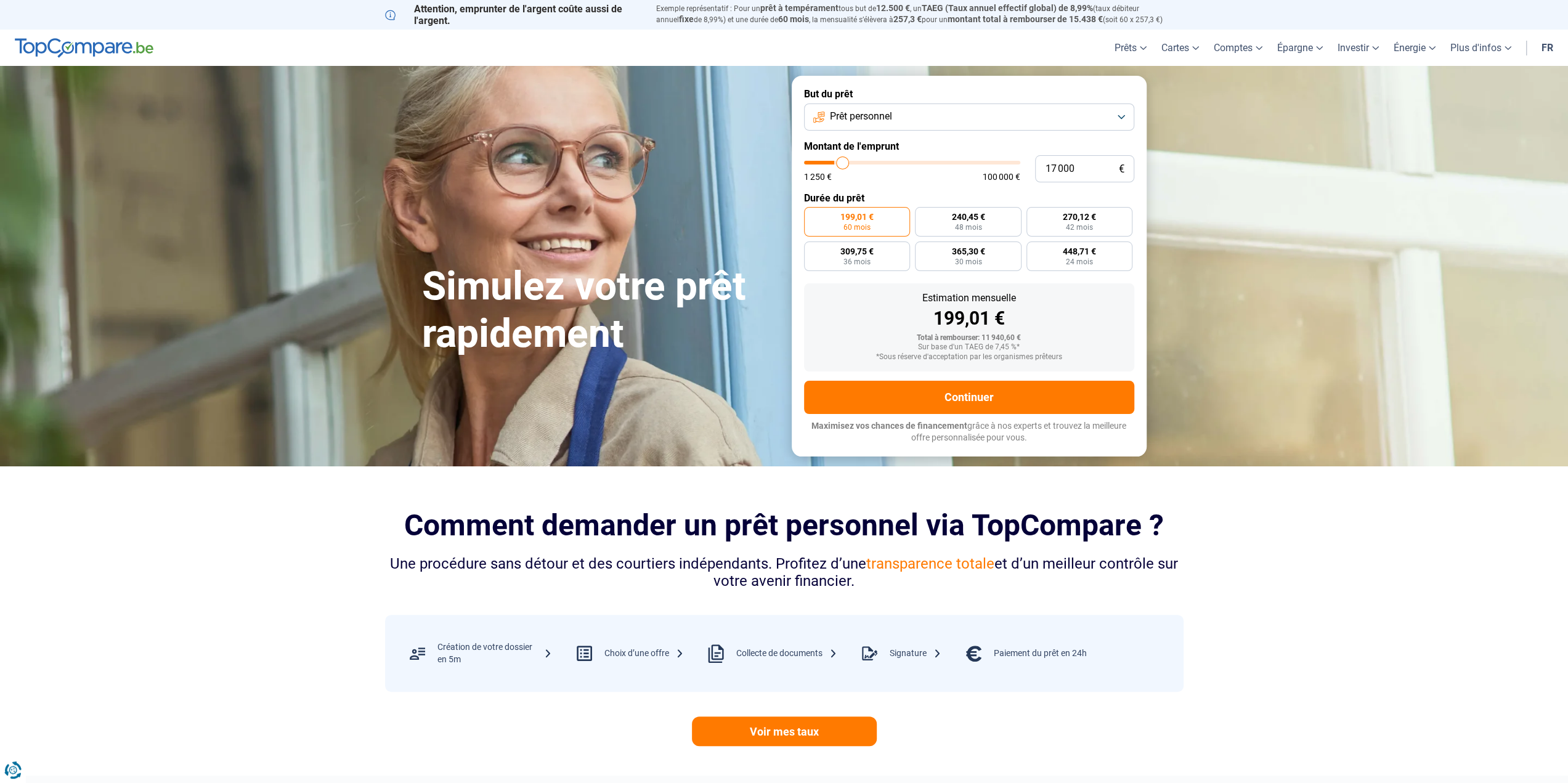
type input "17250"
type input "17 750"
type input "17750"
type input "18 000"
type input "18000"
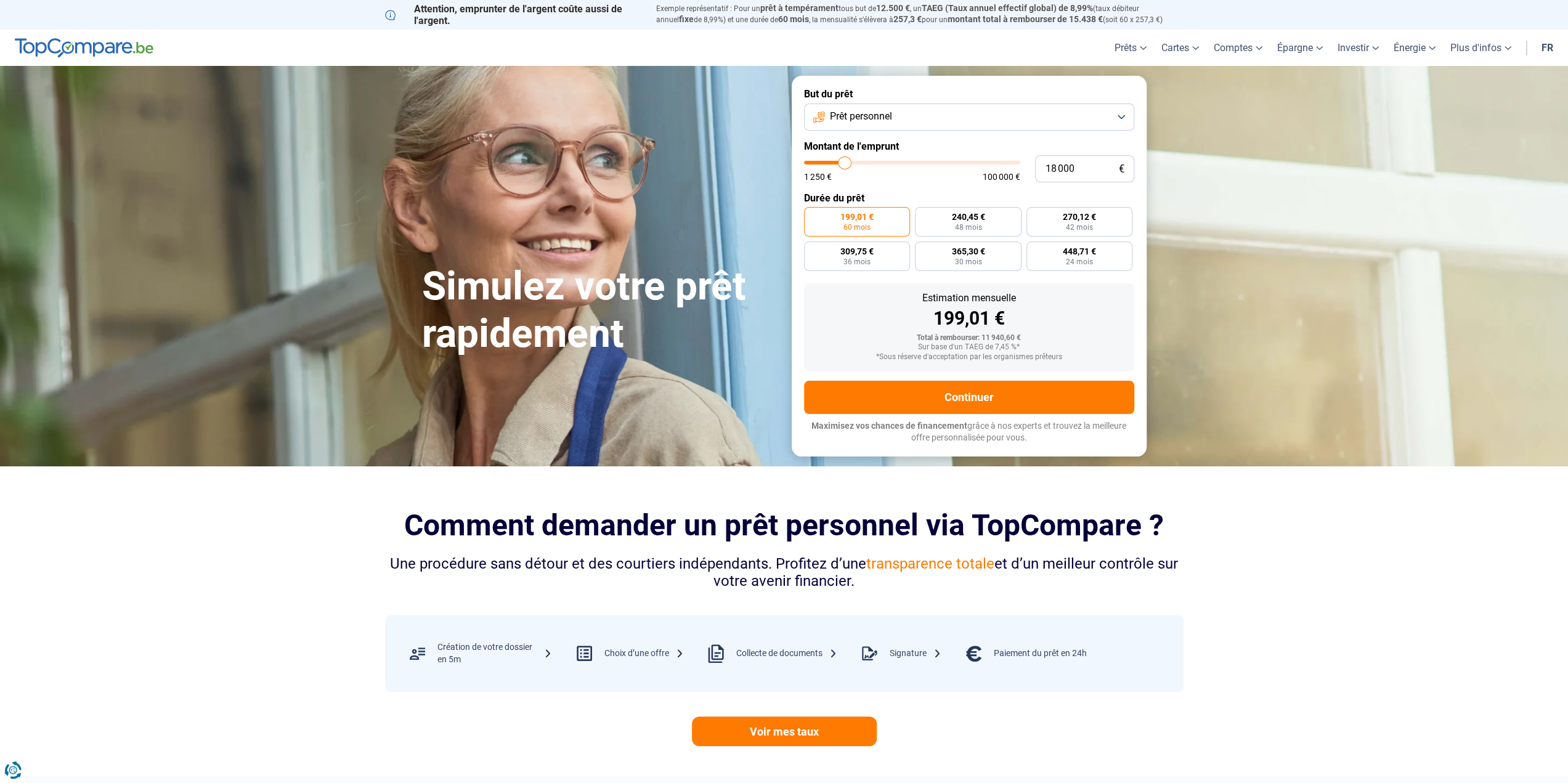
type input "18 250"
type input "18250"
type input "18 500"
type input "18500"
type input "18 750"
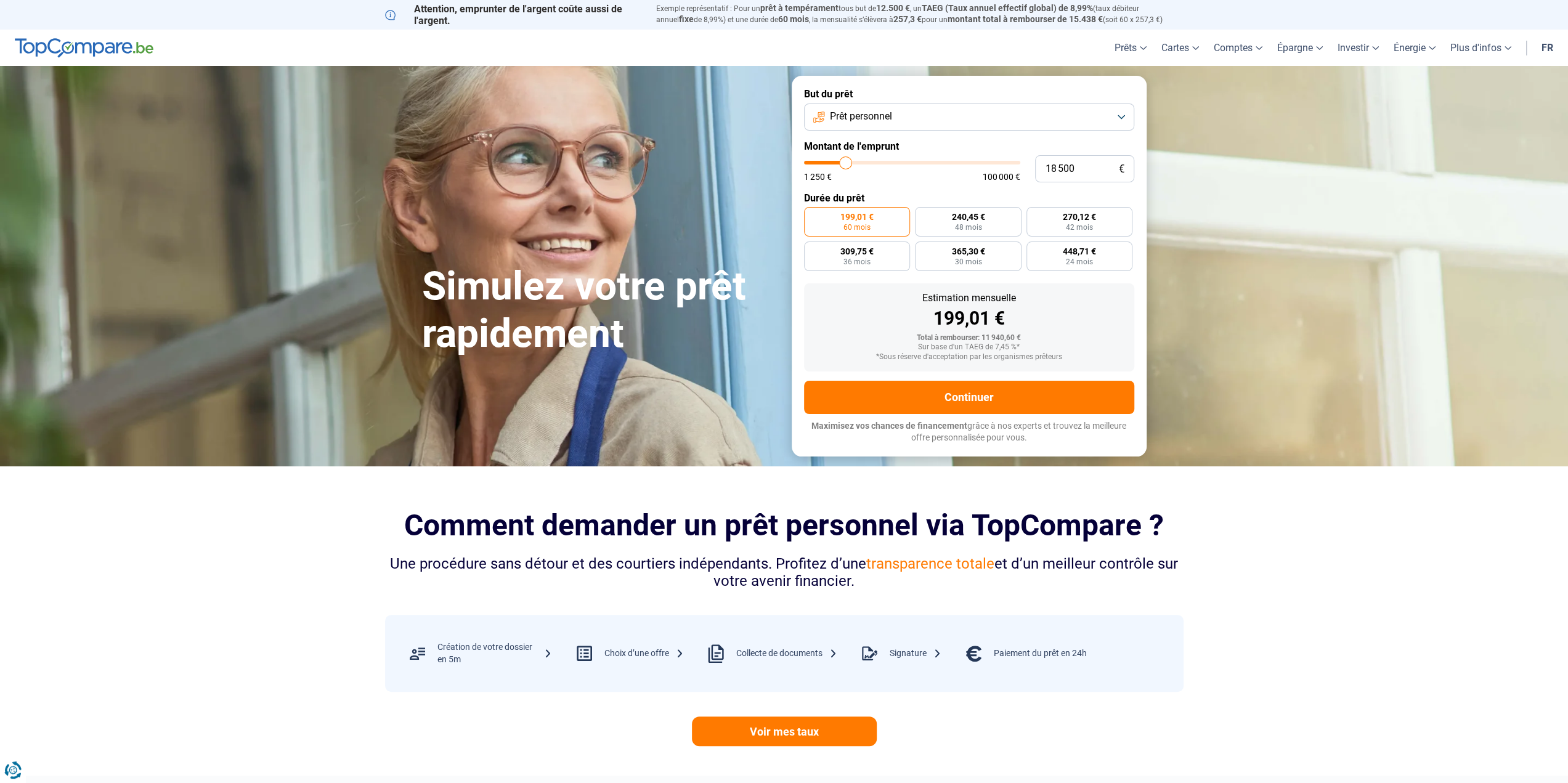
type input "18750"
type input "19 750"
type input "19750"
type input "20 000"
type input "20000"
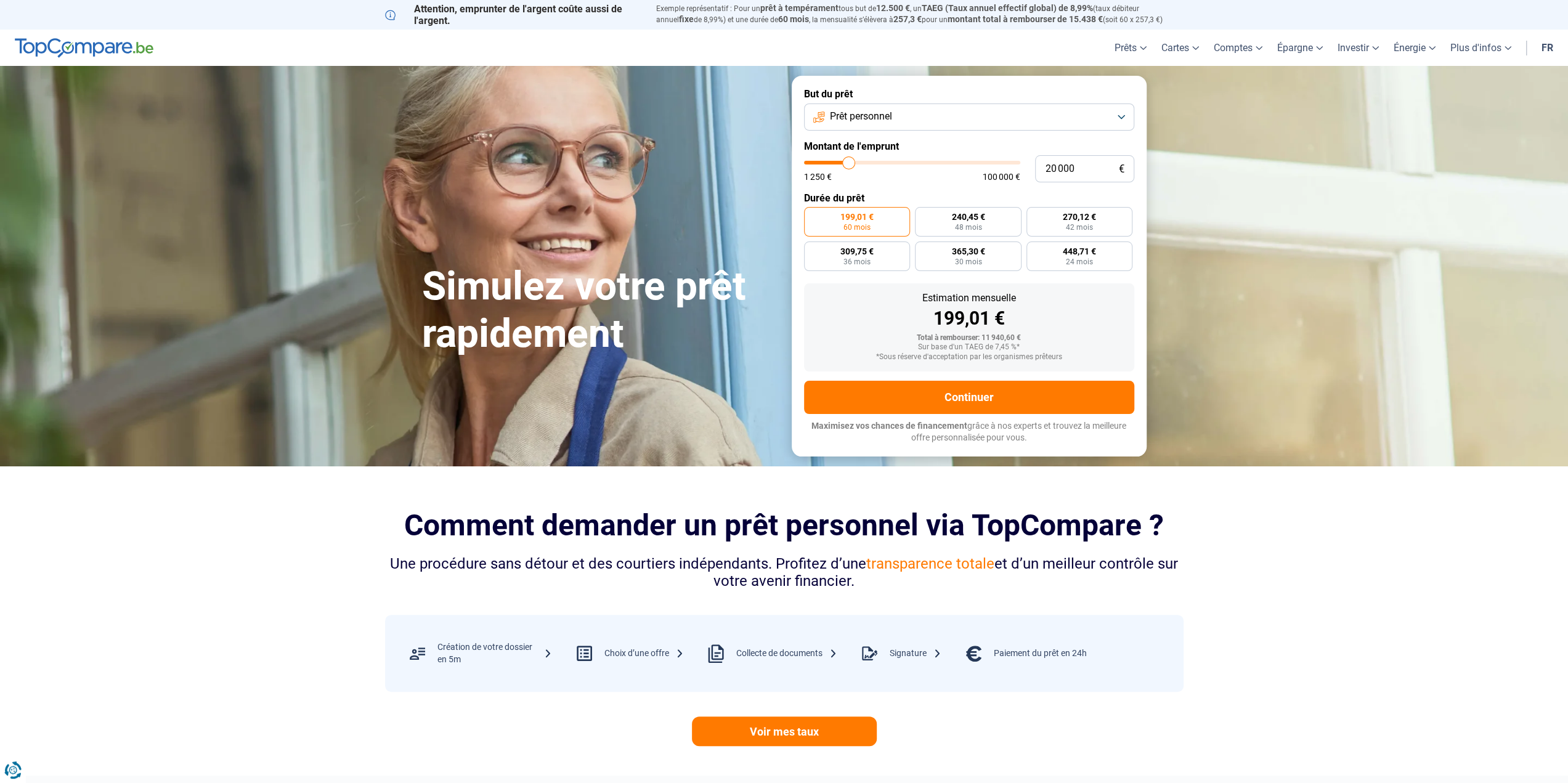
type input "20 250"
type input "20250"
type input "20 000"
drag, startPoint x: 828, startPoint y: 163, endPoint x: 849, endPoint y: 167, distance: 21.4
type input "20000"
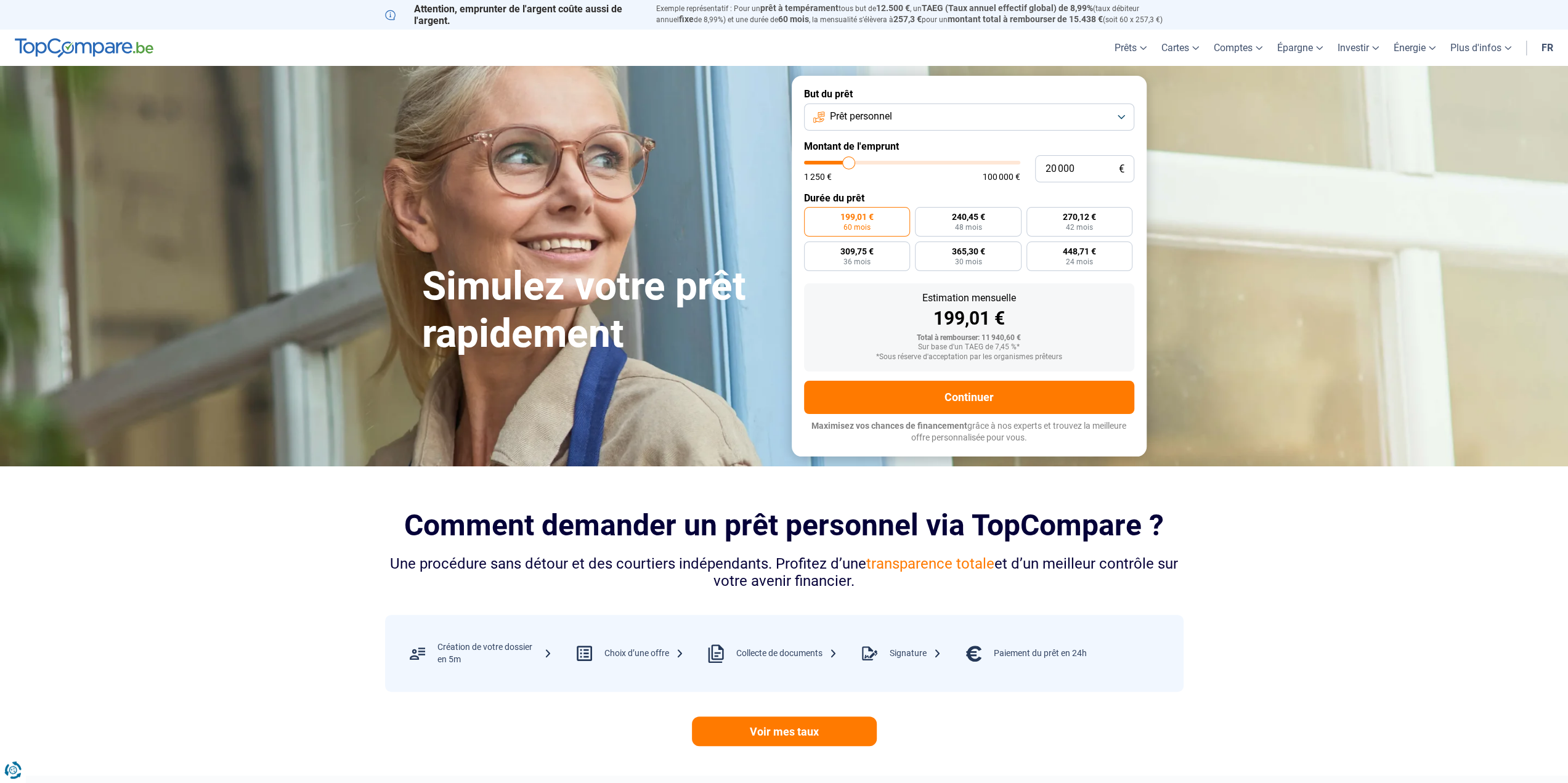
click at [849, 164] on input "range" at bounding box center [912, 163] width 216 height 4
click at [1008, 221] on span "397,98 €" at bounding box center [1009, 216] width 34 height 9
click at [977, 215] on input "397,98 € 60 mois" at bounding box center [973, 211] width 8 height 8
radio input "true"
click at [1081, 253] on span "897,33 €" at bounding box center [1092, 251] width 34 height 9
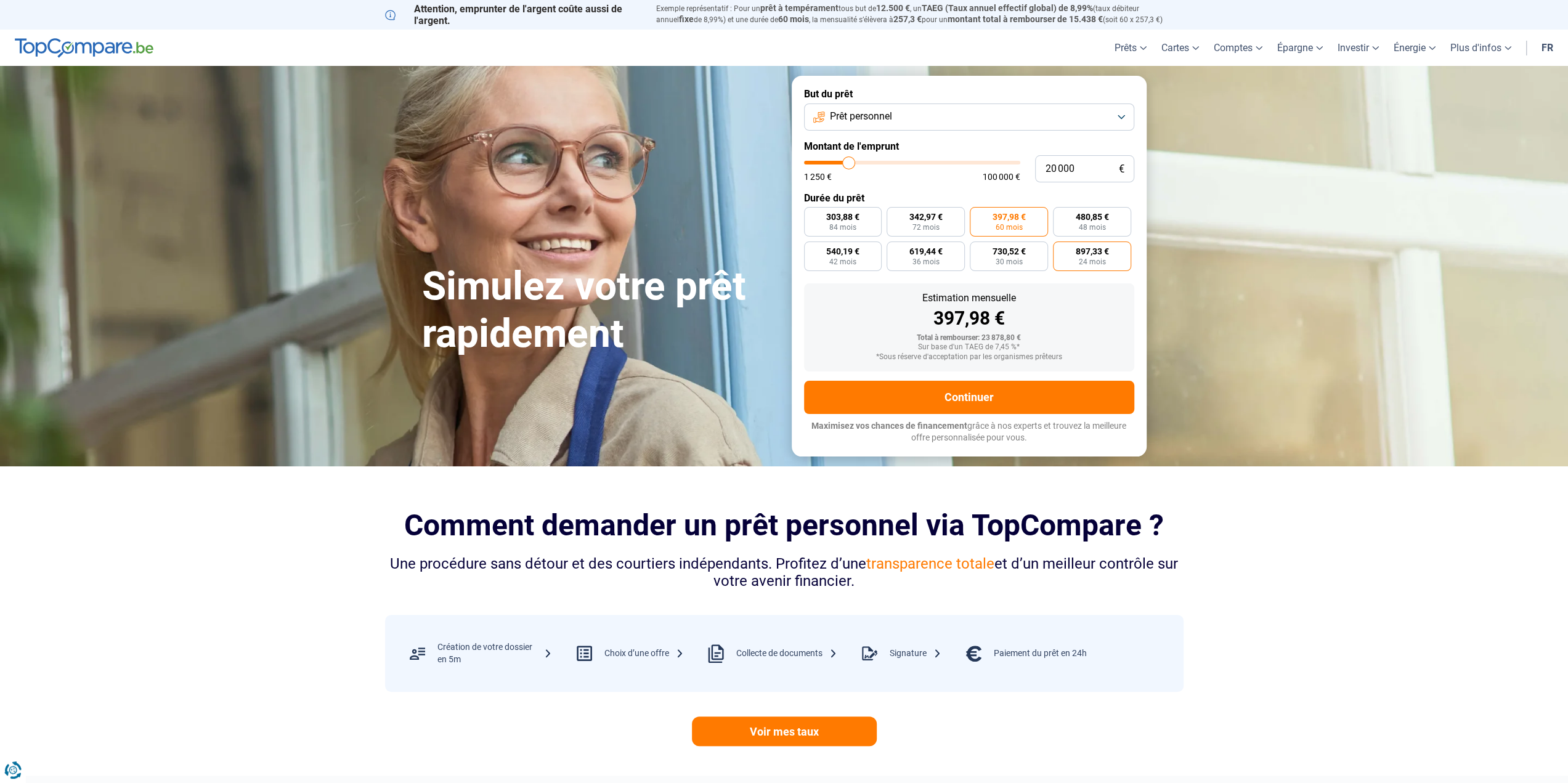
click at [1061, 249] on input "897,33 € 24 mois" at bounding box center [1057, 245] width 8 height 8
radio input "true"
click at [1012, 251] on span "730,52 €" at bounding box center [1009, 251] width 34 height 9
click at [977, 249] on input "730,52 € 30 mois" at bounding box center [973, 245] width 8 height 8
radio input "true"
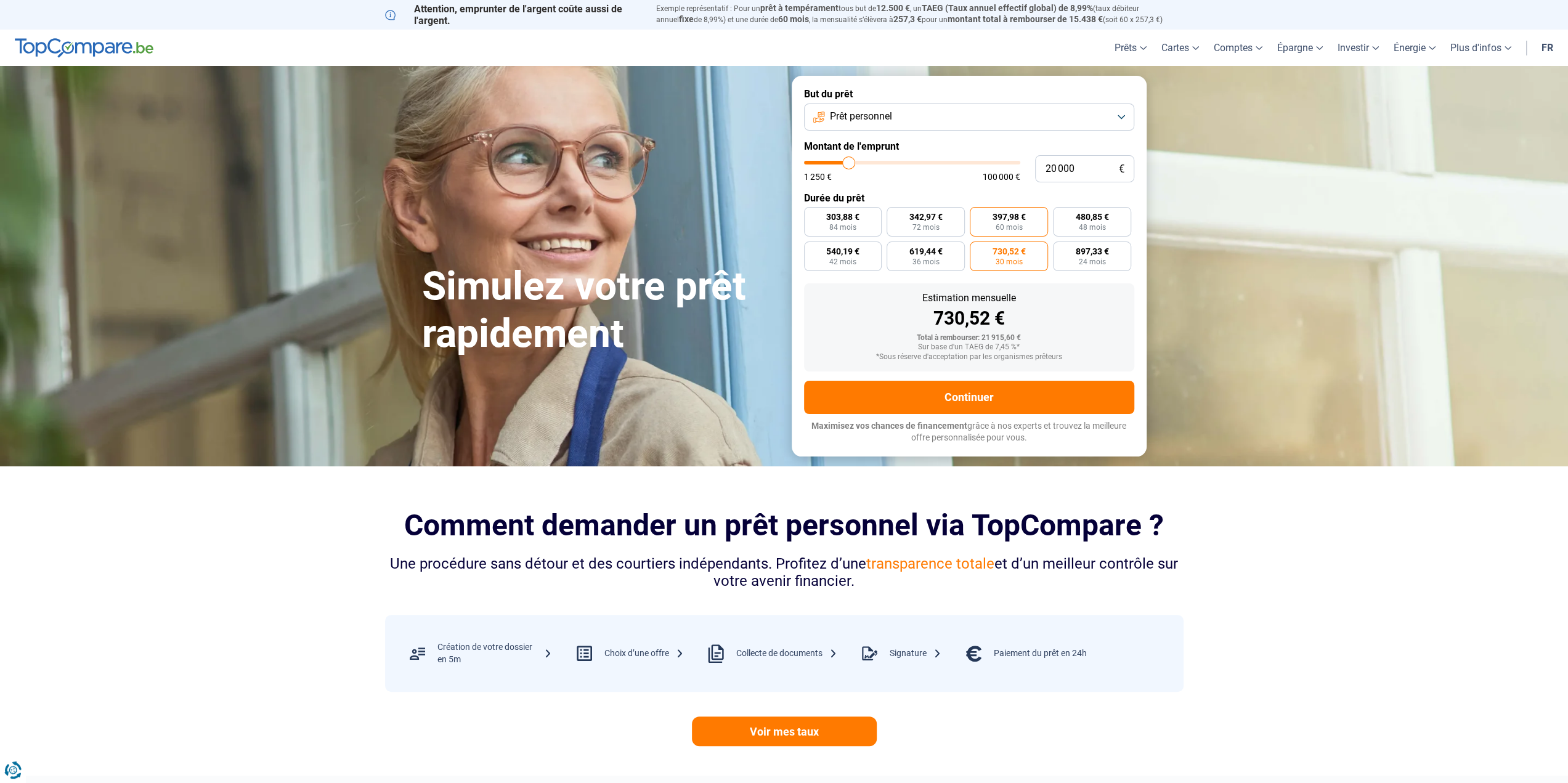
click at [1008, 220] on span "397,98 €" at bounding box center [1009, 216] width 34 height 9
click at [977, 215] on input "397,98 € 60 mois" at bounding box center [973, 211] width 8 height 8
radio input "true"
click at [950, 226] on label "342,97 € 72 mois" at bounding box center [925, 222] width 78 height 30
click at [894, 215] on input "342,97 € 72 mois" at bounding box center [891, 211] width 8 height 8
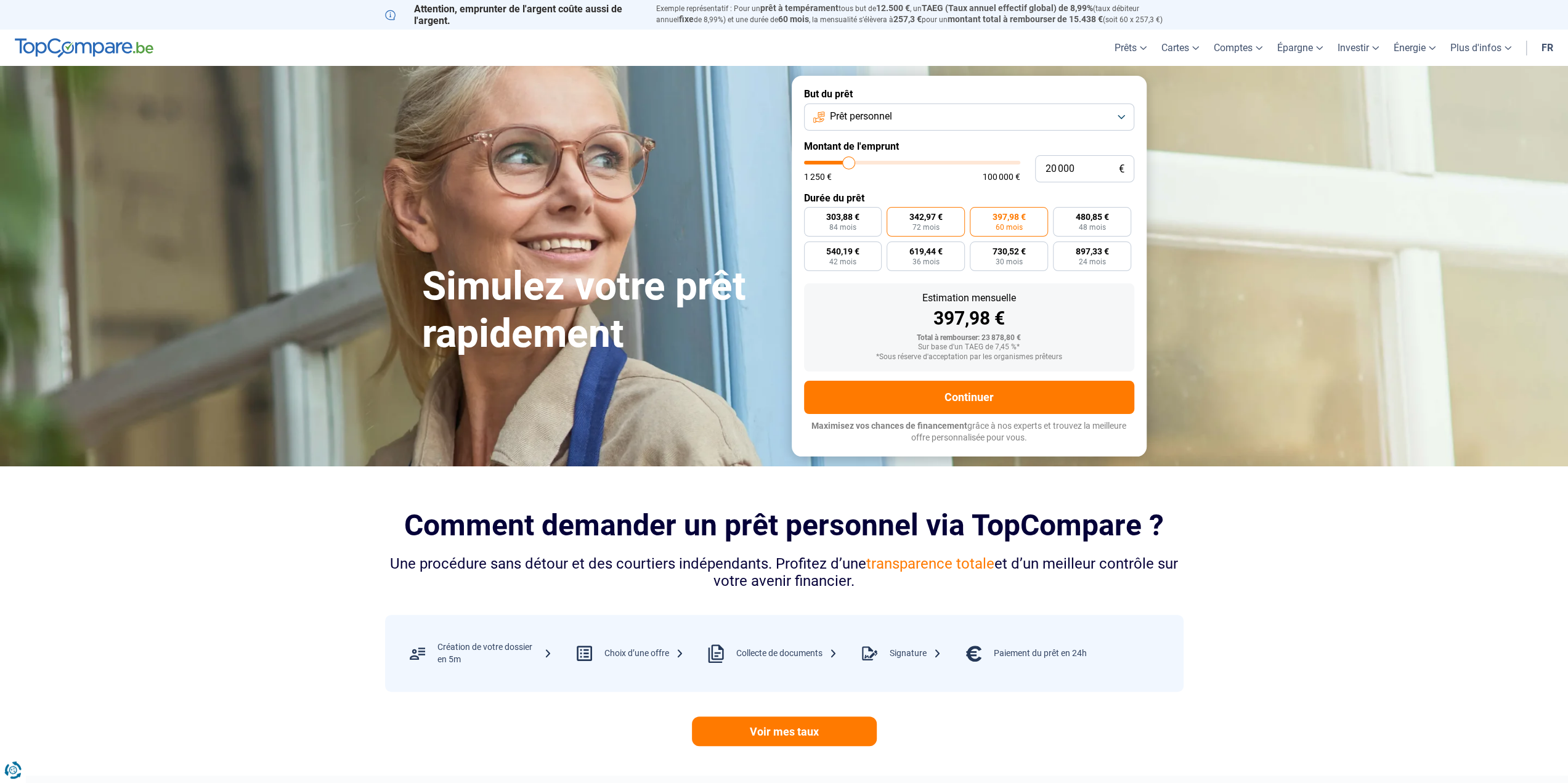
radio input "true"
click at [994, 224] on label "397,98 € 60 mois" at bounding box center [1008, 222] width 78 height 30
click at [977, 215] on input "397,98 € 60 mois" at bounding box center [973, 211] width 8 height 8
radio input "true"
click at [1096, 224] on span "48 mois" at bounding box center [1092, 227] width 27 height 7
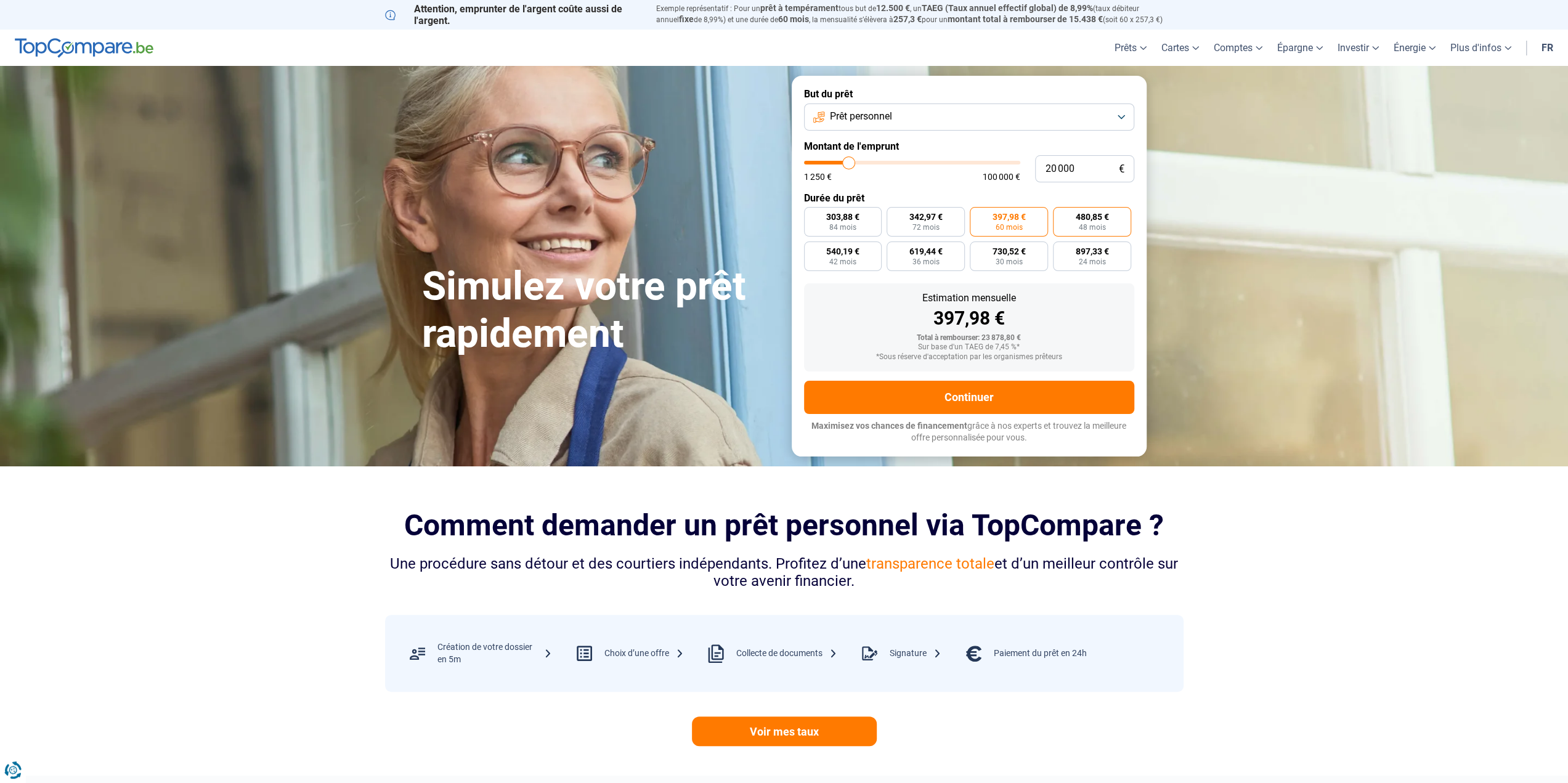
click at [1061, 215] on input "480,85 € 48 mois" at bounding box center [1057, 211] width 8 height 8
radio input "true"
click at [860, 258] on label "540,19 € 42 mois" at bounding box center [843, 256] width 78 height 30
click at [812, 249] on input "540,19 € 42 mois" at bounding box center [808, 245] width 8 height 8
radio input "true"
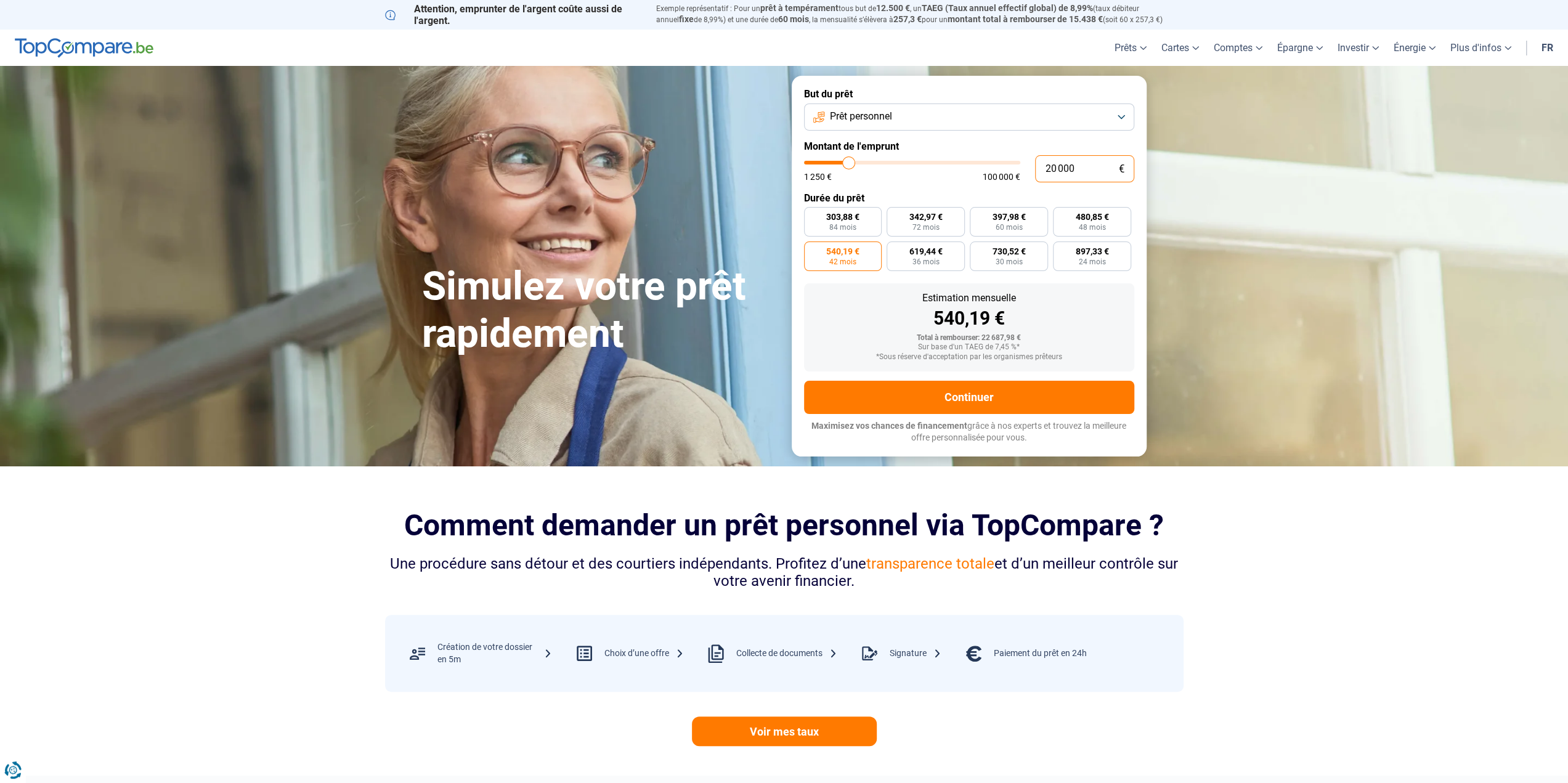
click at [1065, 168] on input "20 000" at bounding box center [1085, 168] width 99 height 27
type input "1"
type input "1250"
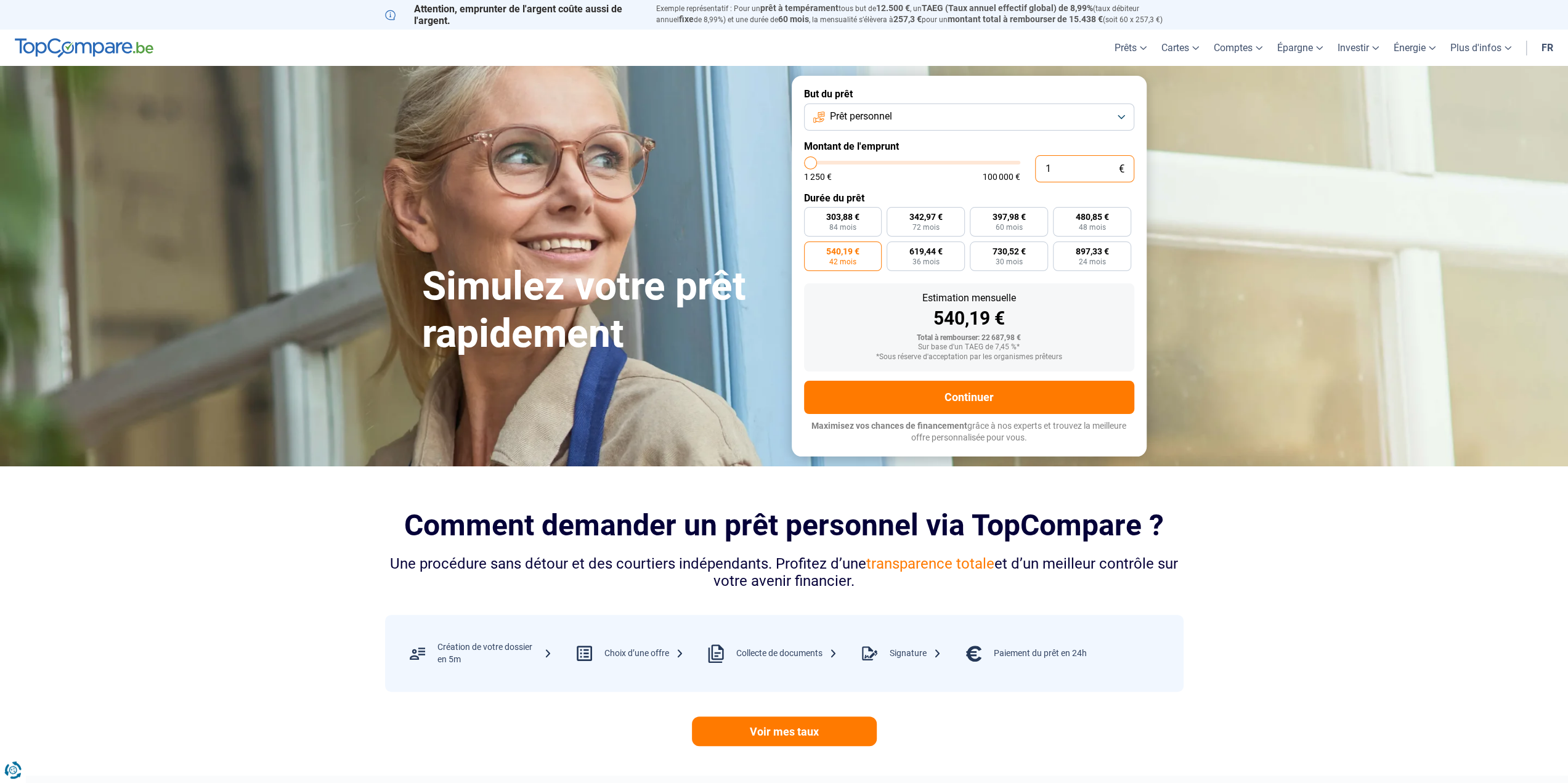
type input "10"
type input "1250"
type input "100"
type input "1250"
type input "1 000"
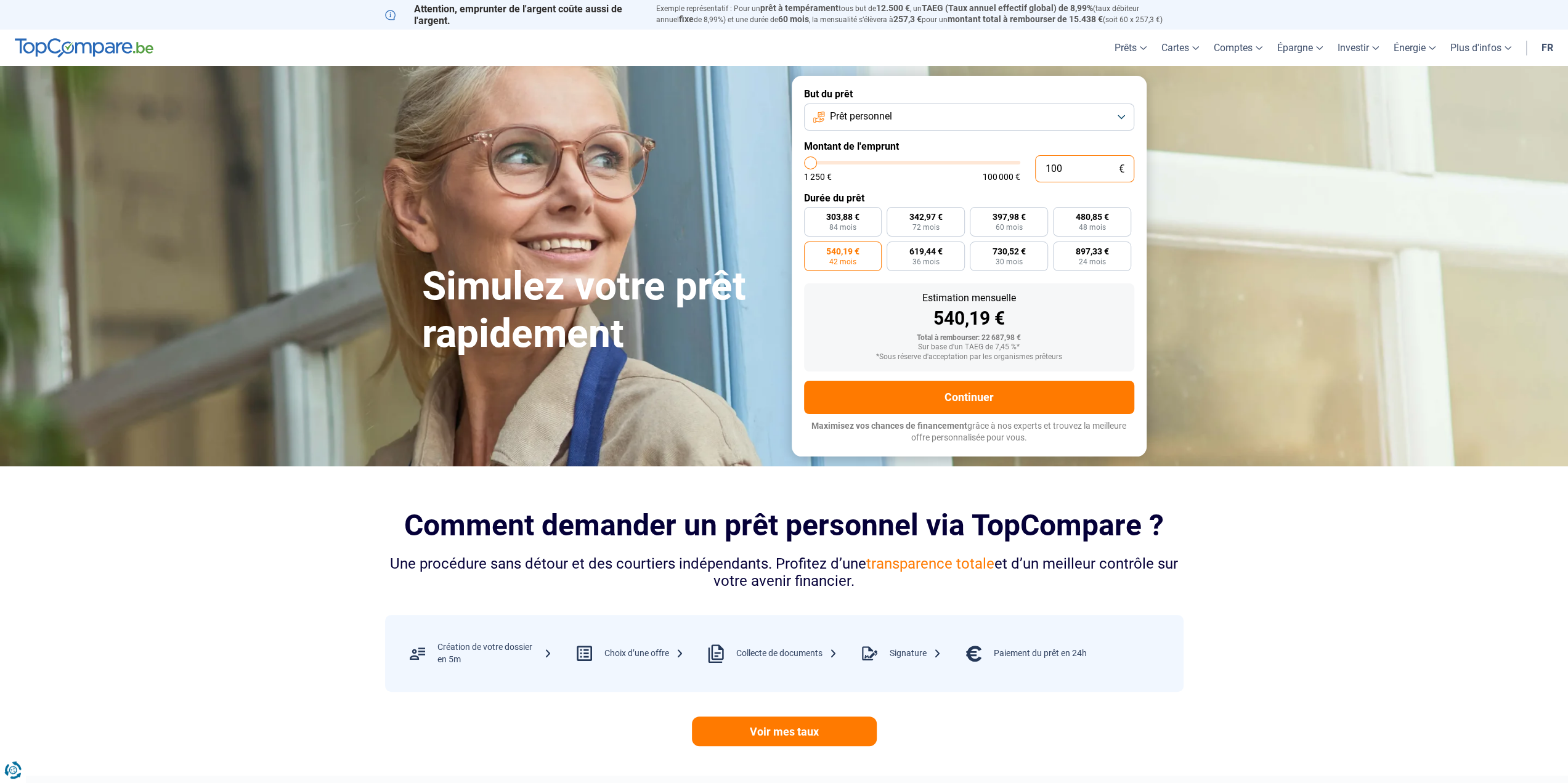
type input "1250"
type input "10 000"
type input "10000"
type input "10 000"
radio input "true"
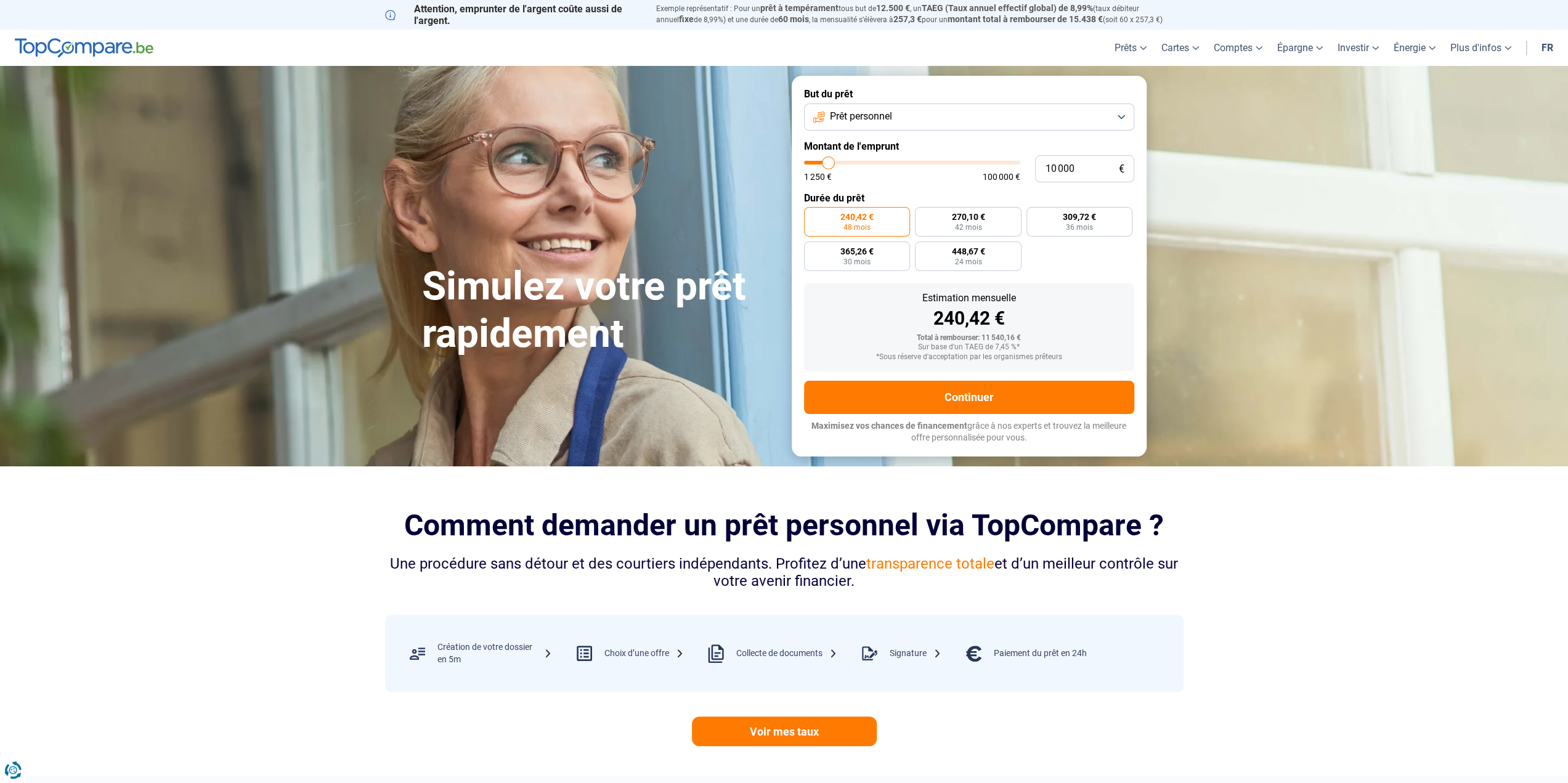
click at [1088, 286] on div "Estimation mensuelle 240,42 € Total à rembourser: 11 540,16 € Sur base d'un TAE…" at bounding box center [969, 328] width 330 height 88
click at [1057, 222] on label "309,72 € 36 mois" at bounding box center [1079, 222] width 107 height 30
click at [1035, 215] on input "309,72 € 36 mois" at bounding box center [1030, 211] width 8 height 8
radio input "true"
click at [897, 218] on label "240,42 € 48 mois" at bounding box center [857, 222] width 107 height 30
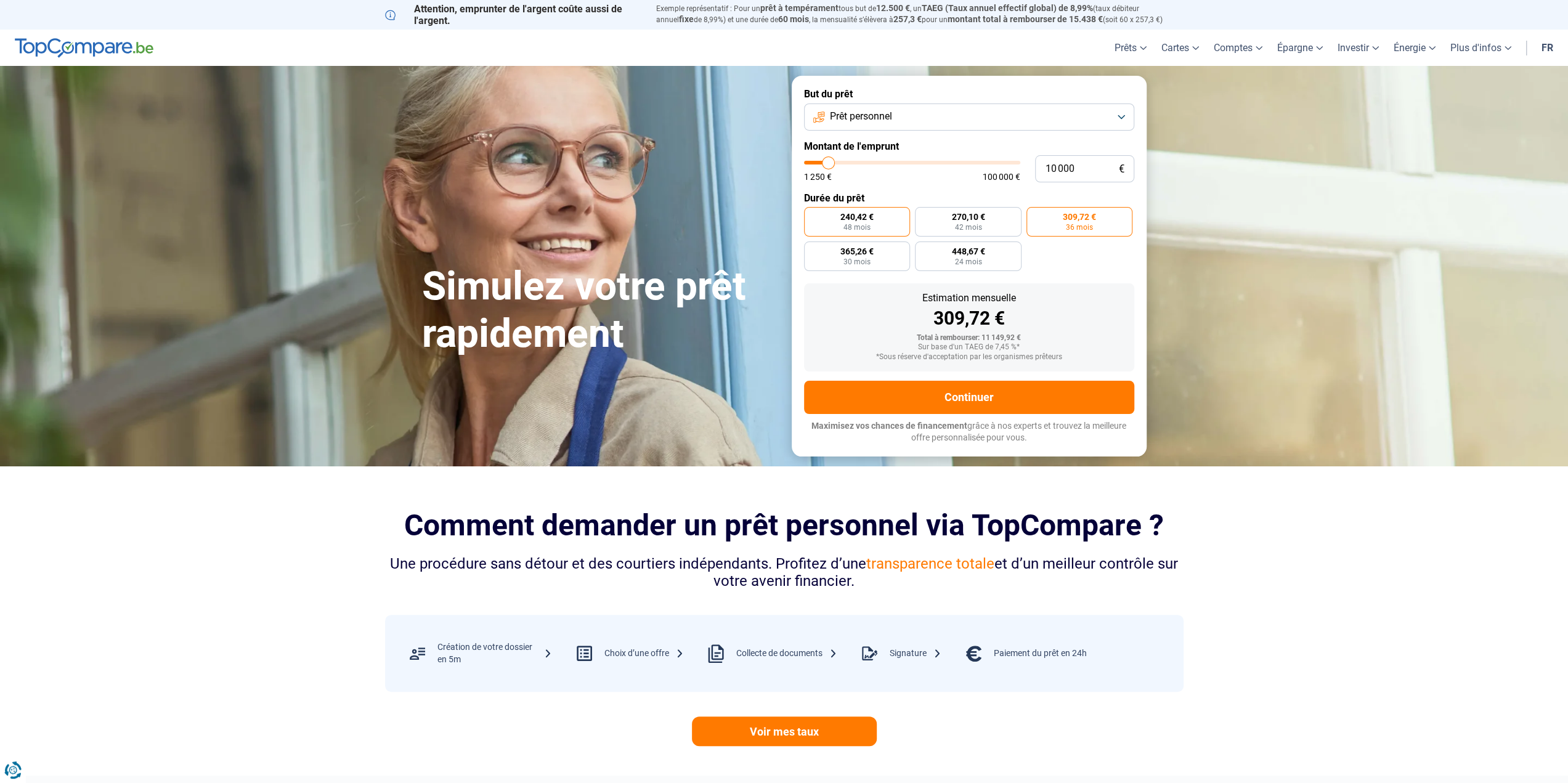
click at [812, 215] on input "240,42 € 48 mois" at bounding box center [808, 211] width 8 height 8
radio input "true"
click at [1079, 210] on label "309,72 € 36 mois" at bounding box center [1079, 222] width 107 height 30
click at [1035, 210] on input "309,72 € 36 mois" at bounding box center [1030, 211] width 8 height 8
radio input "true"
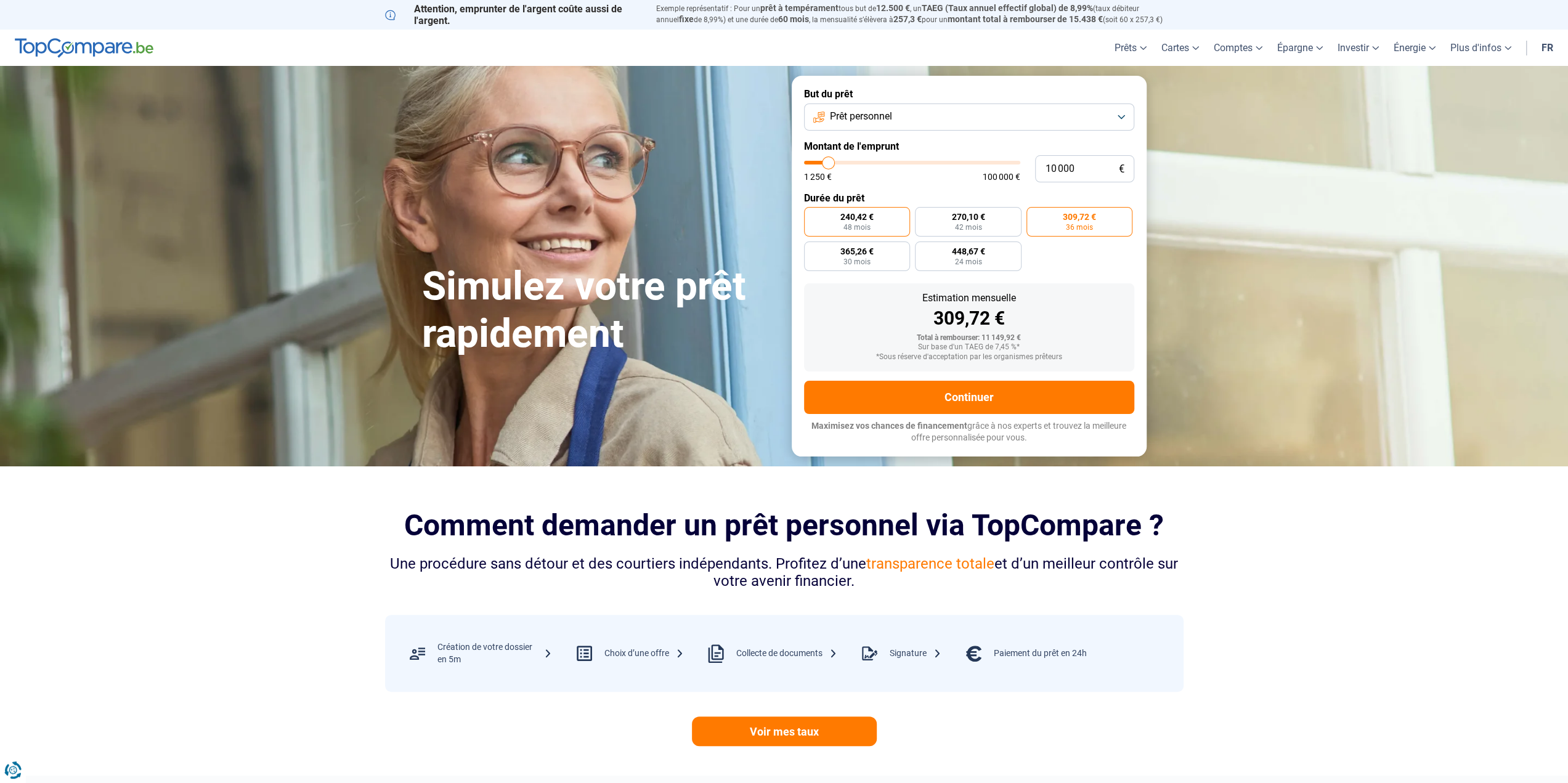
click at [875, 224] on label "240,42 € 48 mois" at bounding box center [857, 222] width 107 height 30
click at [812, 215] on input "240,42 € 48 mois" at bounding box center [808, 211] width 8 height 8
radio input "true"
click at [990, 410] on button "Continuer" at bounding box center [969, 397] width 330 height 34
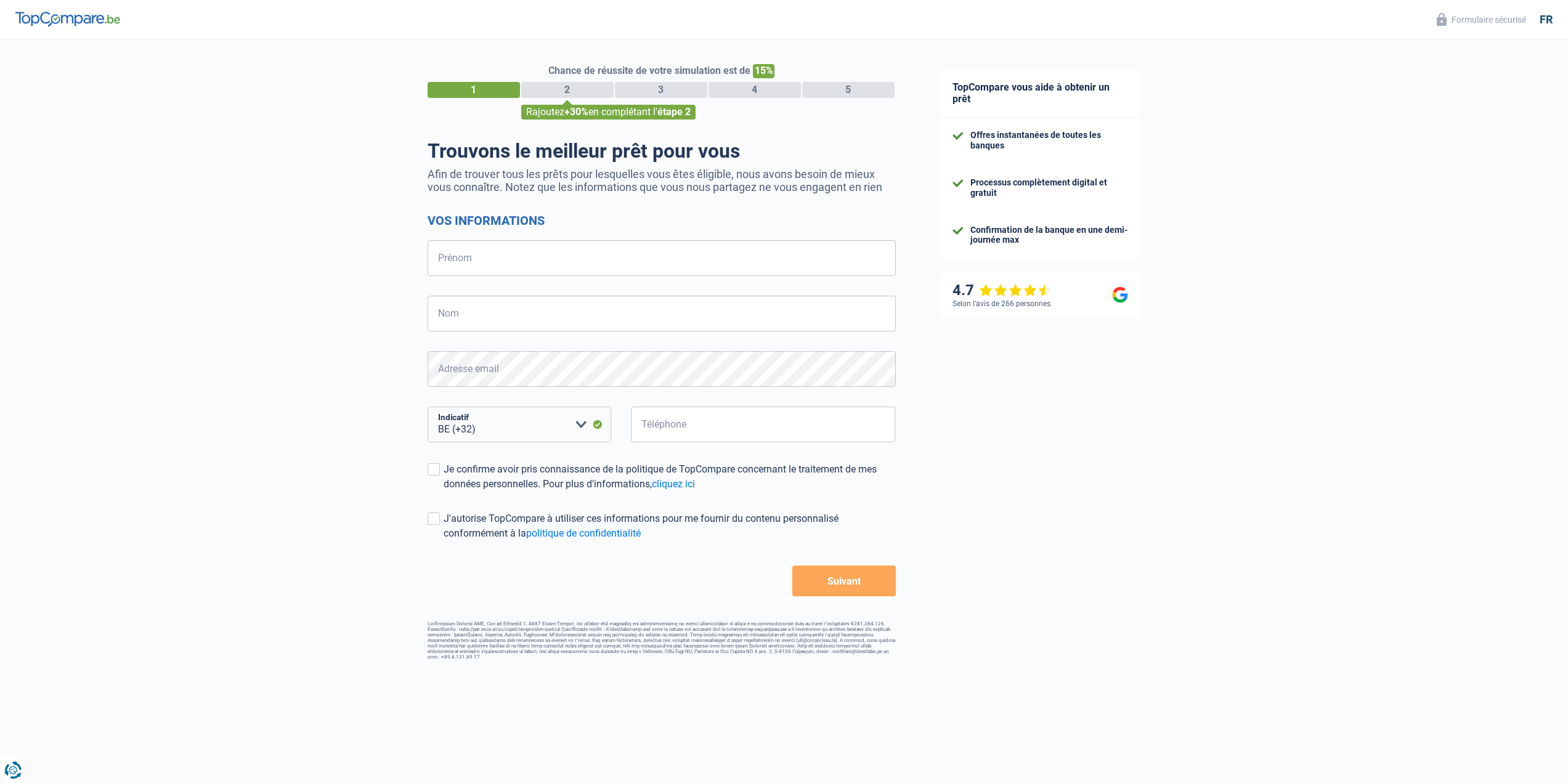
select select "32"
click at [696, 250] on input "Prénom" at bounding box center [662, 258] width 468 height 36
type input "Nareg"
type input "Terzian"
type input "470905962"
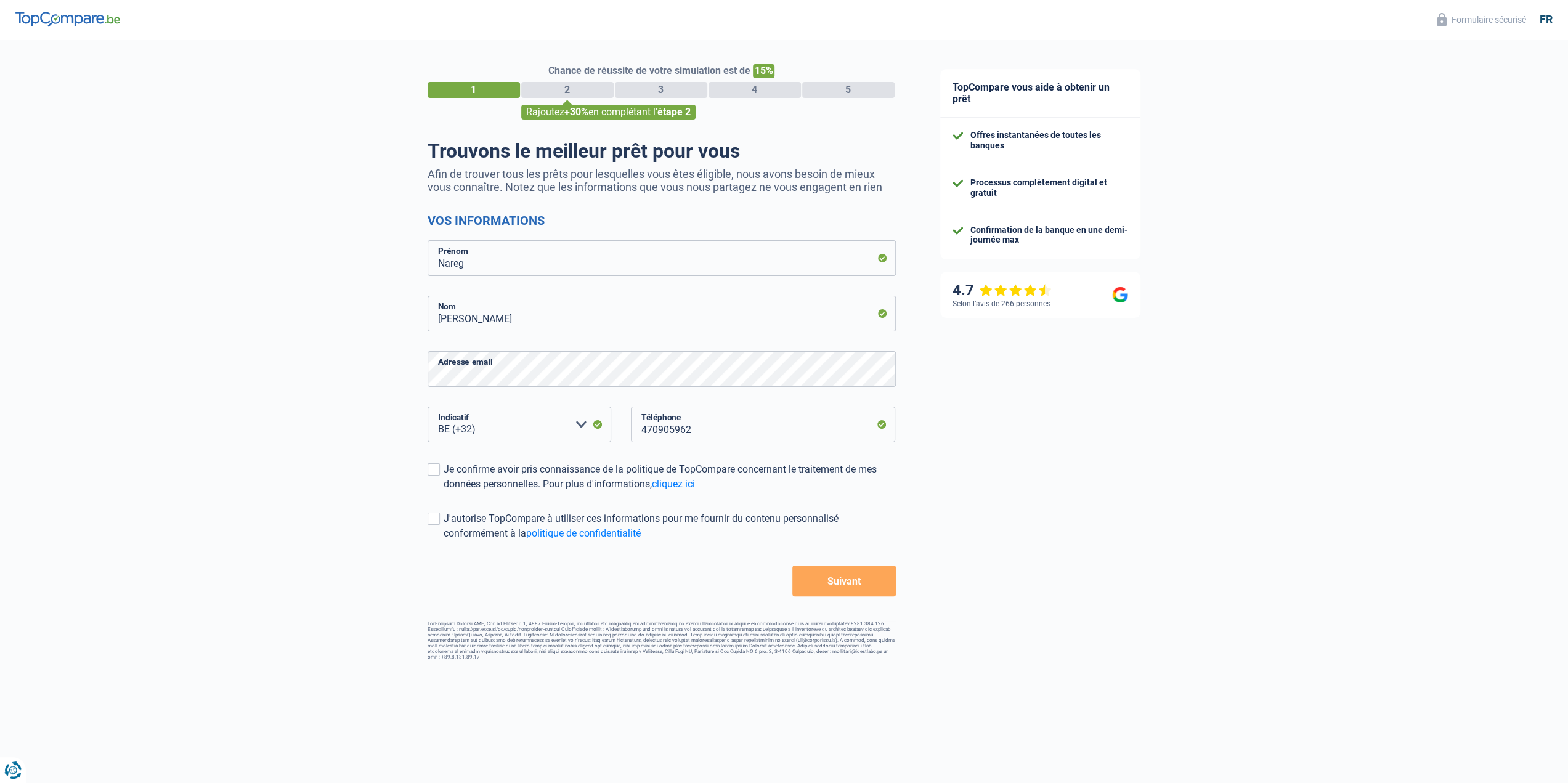
drag, startPoint x: 1035, startPoint y: 25, endPoint x: 829, endPoint y: 9, distance: 206.6
